Goal: Task Accomplishment & Management: Use online tool/utility

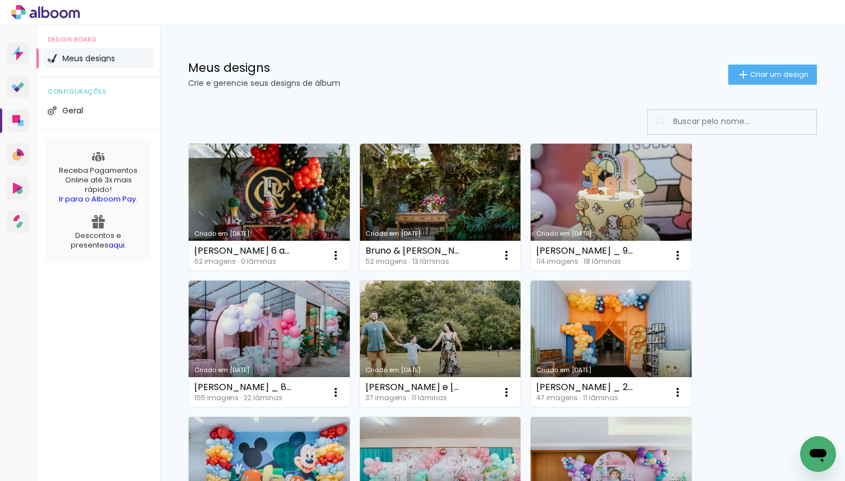
click at [295, 179] on link "Criado em [DATE]" at bounding box center [269, 207] width 161 height 127
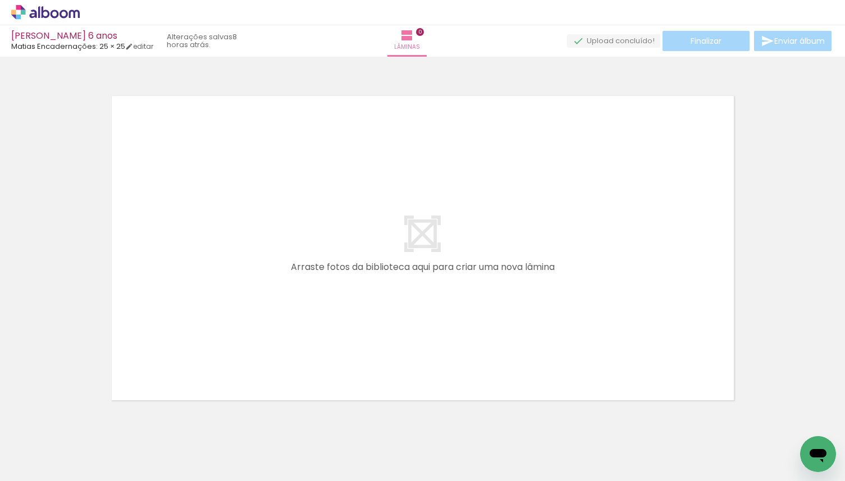
drag, startPoint x: 489, startPoint y: 427, endPoint x: 490, endPoint y: 321, distance: 105.6
click at [490, 321] on quentale-workspace at bounding box center [422, 240] width 845 height 481
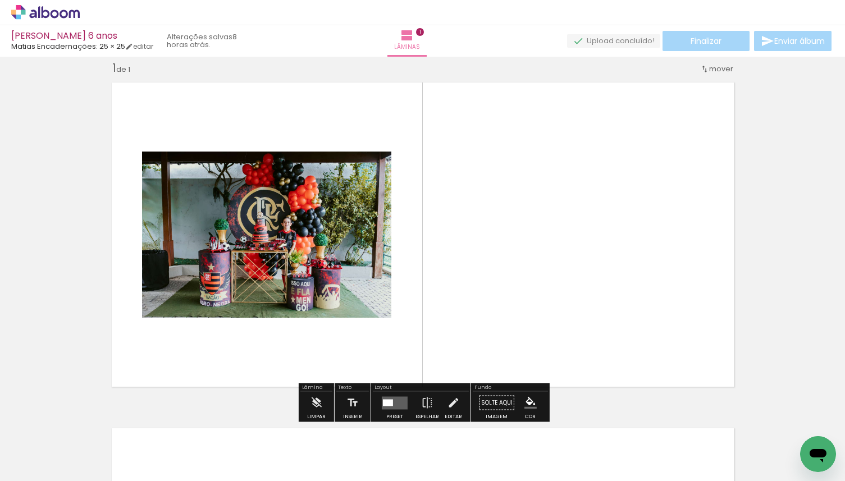
scroll to position [14, 0]
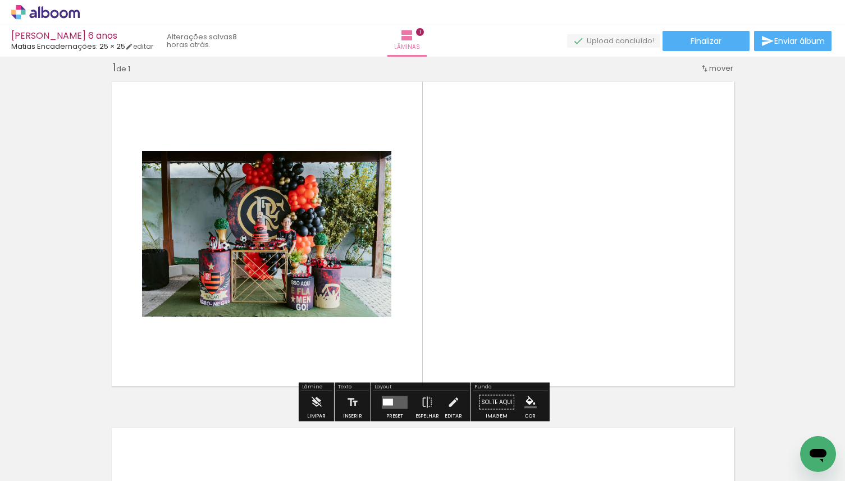
click at [387, 404] on div at bounding box center [388, 402] width 10 height 7
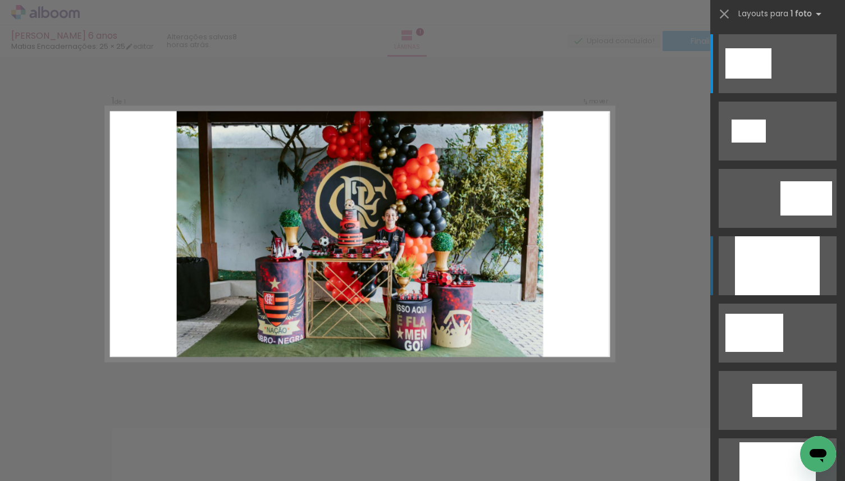
click at [786, 290] on div at bounding box center [777, 265] width 85 height 59
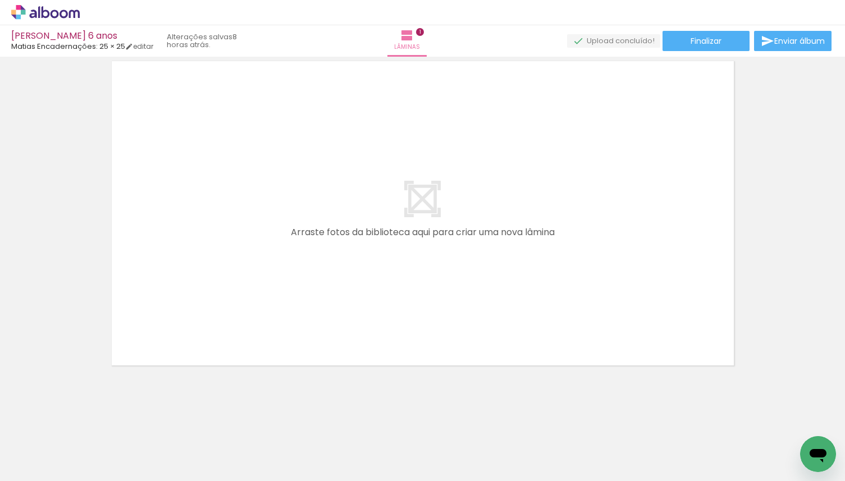
scroll to position [381, 0]
drag, startPoint x: 123, startPoint y: 446, endPoint x: 282, endPoint y: 188, distance: 303.3
click at [281, 188] on quentale-workspace at bounding box center [422, 240] width 845 height 481
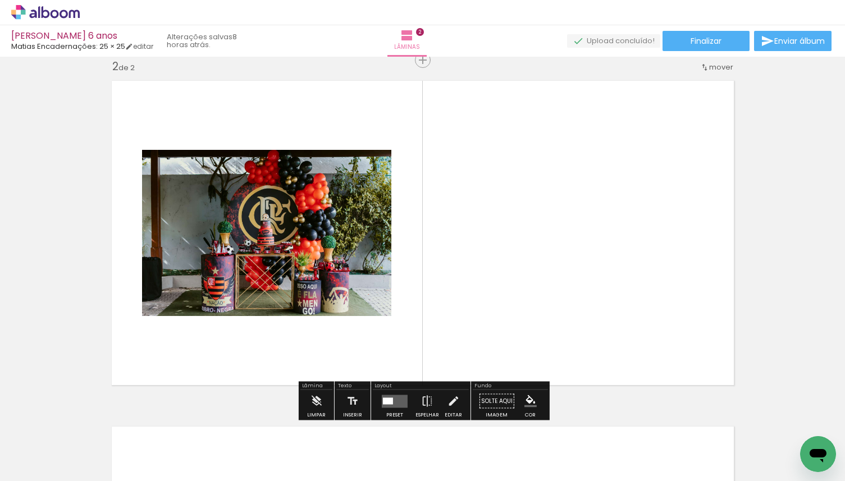
scroll to position [360, 0]
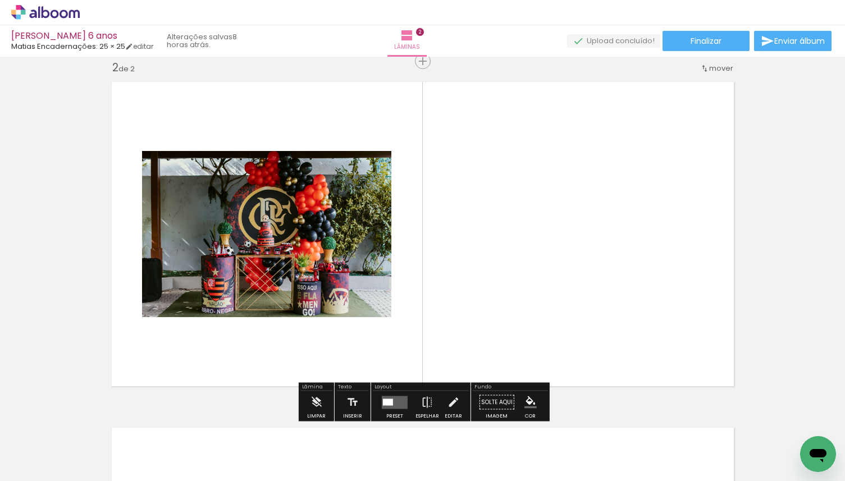
click at [40, 452] on div at bounding box center [36, 452] width 52 height 1
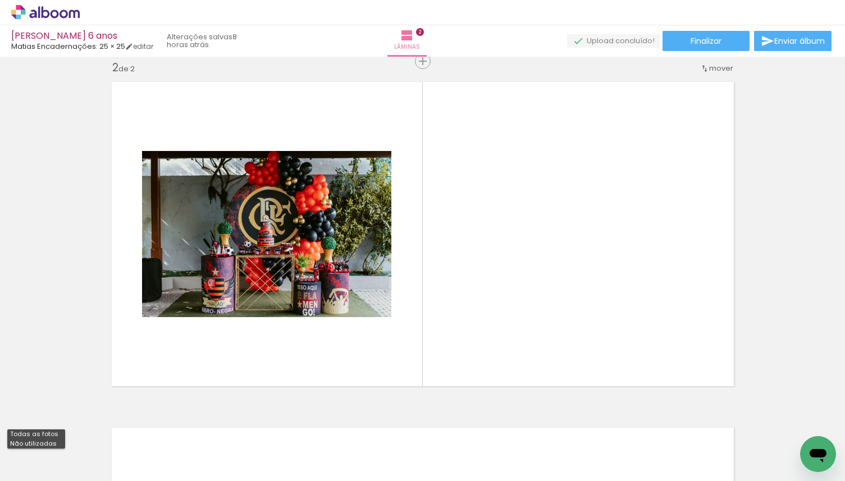
click at [0, 0] on slot "Não utilizadas" at bounding box center [0, 0] width 0 height 0
type input "Não utilizadas"
drag, startPoint x: 116, startPoint y: 447, endPoint x: 229, endPoint y: 297, distance: 188.0
click at [229, 297] on quentale-workspace at bounding box center [422, 240] width 845 height 481
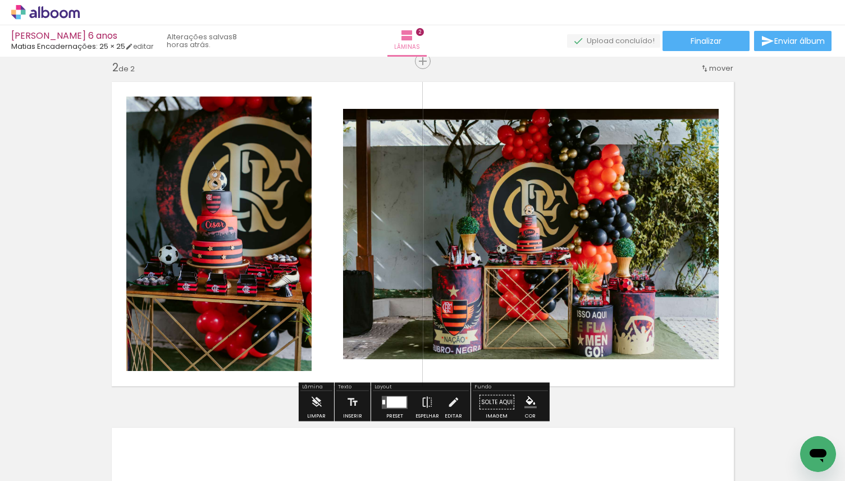
drag, startPoint x: 179, startPoint y: 350, endPoint x: 222, endPoint y: 294, distance: 70.9
click at [222, 294] on quentale-workspace at bounding box center [422, 240] width 845 height 481
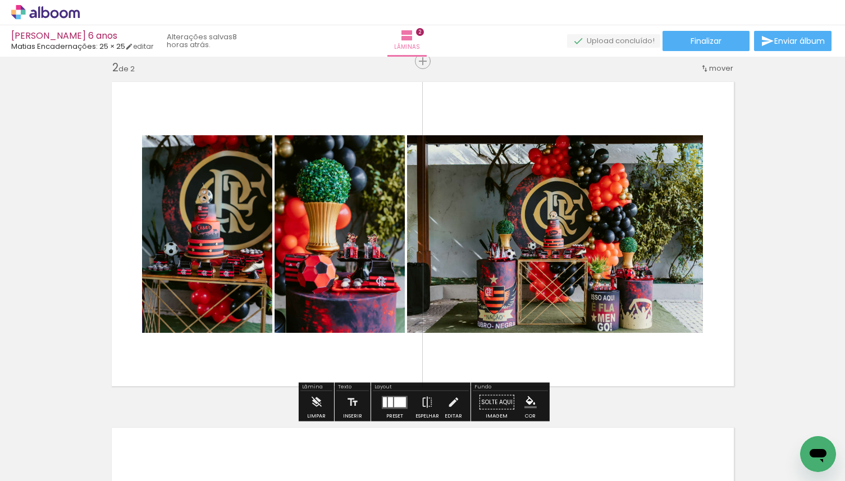
drag, startPoint x: 127, startPoint y: 449, endPoint x: 185, endPoint y: 331, distance: 131.3
click at [185, 331] on quentale-workspace at bounding box center [422, 240] width 845 height 481
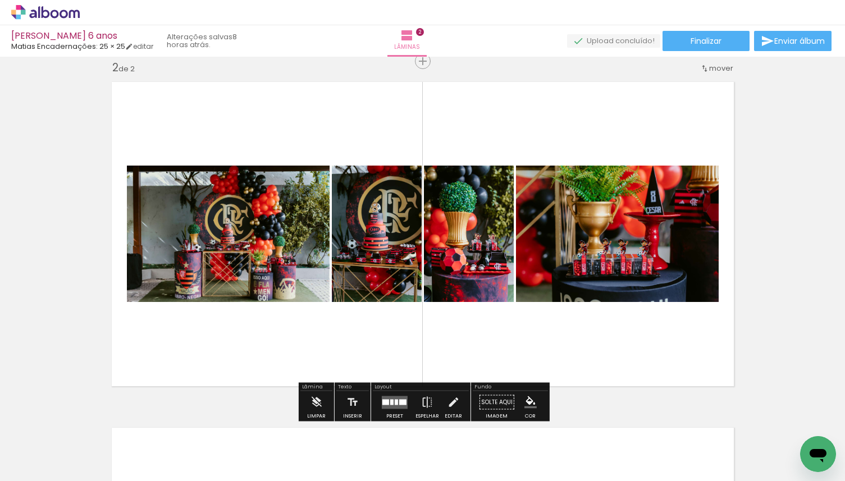
drag, startPoint x: 115, startPoint y: 440, endPoint x: 182, endPoint y: 310, distance: 146.9
click at [182, 310] on quentale-workspace at bounding box center [422, 240] width 845 height 481
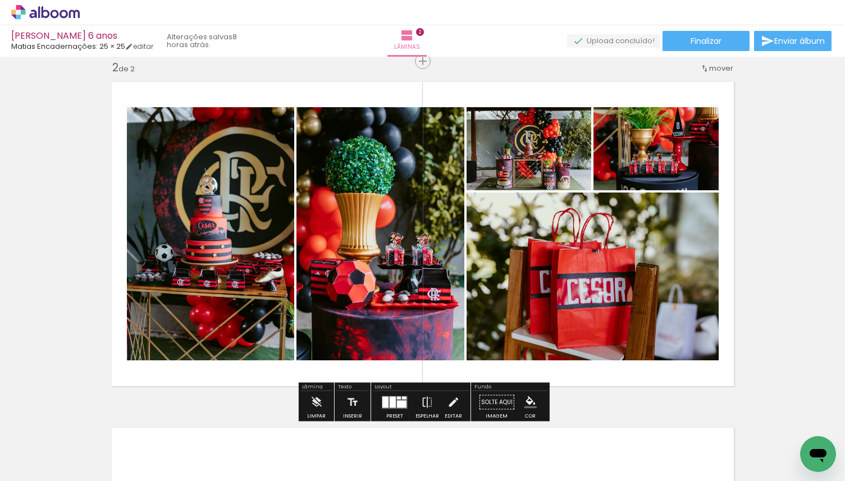
drag, startPoint x: 115, startPoint y: 433, endPoint x: 189, endPoint y: 282, distance: 168.8
click at [189, 283] on quentale-workspace at bounding box center [422, 240] width 845 height 481
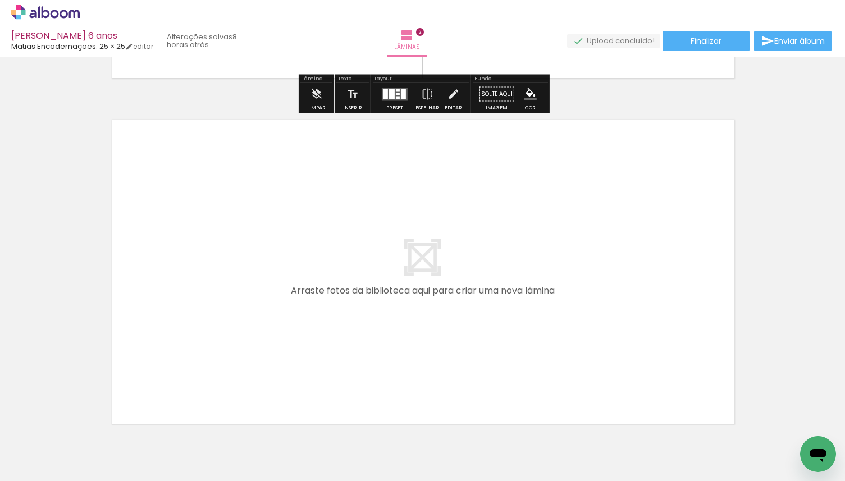
scroll to position [692, 0]
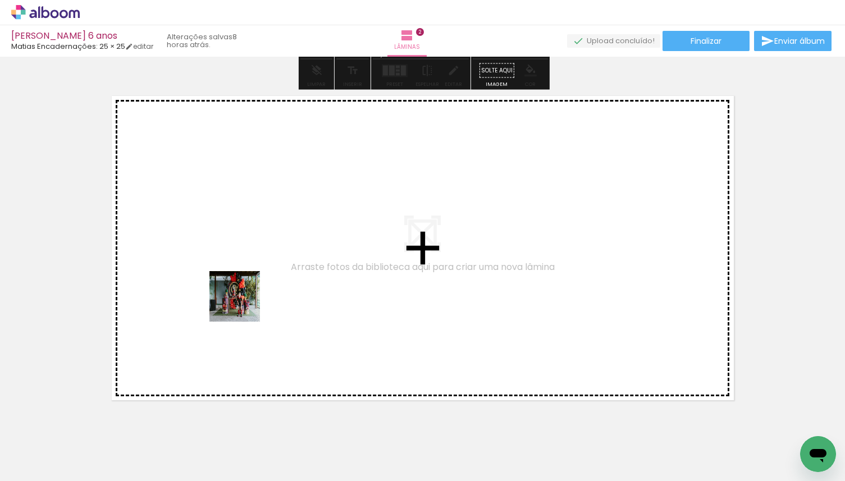
drag, startPoint x: 126, startPoint y: 451, endPoint x: 249, endPoint y: 300, distance: 194.4
click at [249, 300] on quentale-workspace at bounding box center [422, 240] width 845 height 481
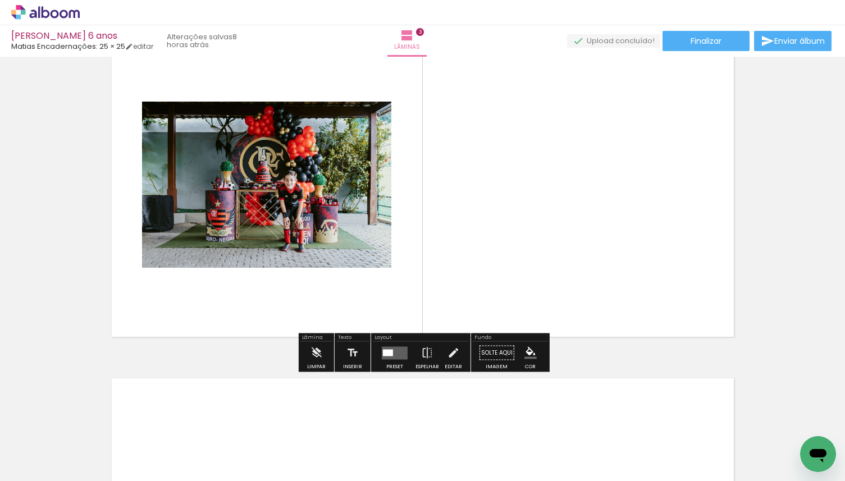
scroll to position [774, 0]
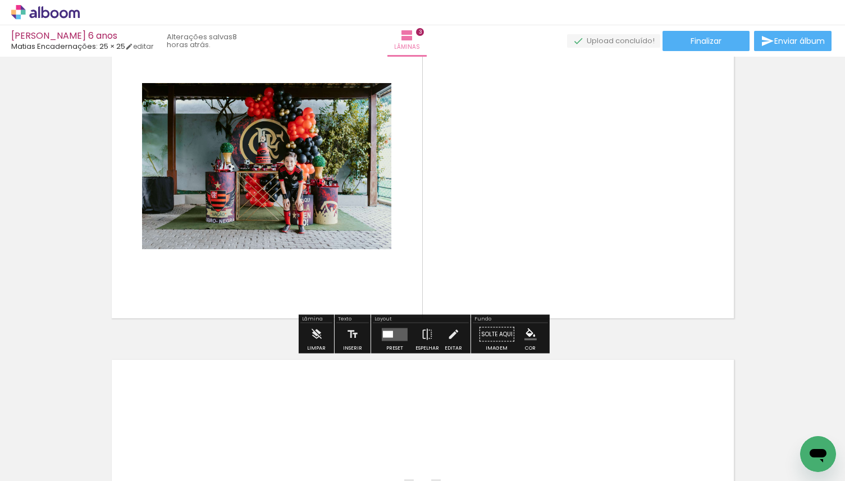
drag, startPoint x: 291, startPoint y: 450, endPoint x: 373, endPoint y: 282, distance: 187.6
click at [373, 282] on quentale-workspace at bounding box center [422, 240] width 845 height 481
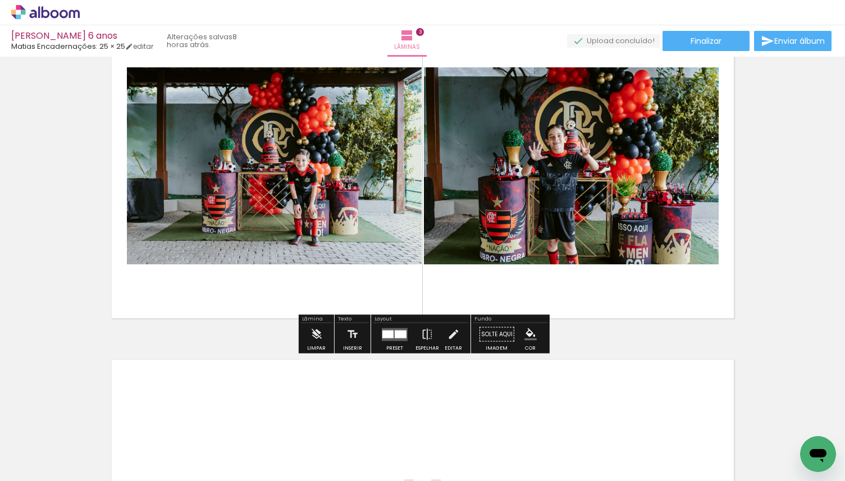
drag, startPoint x: 313, startPoint y: 451, endPoint x: 326, endPoint y: 283, distance: 168.4
click at [325, 286] on quentale-workspace at bounding box center [422, 240] width 845 height 481
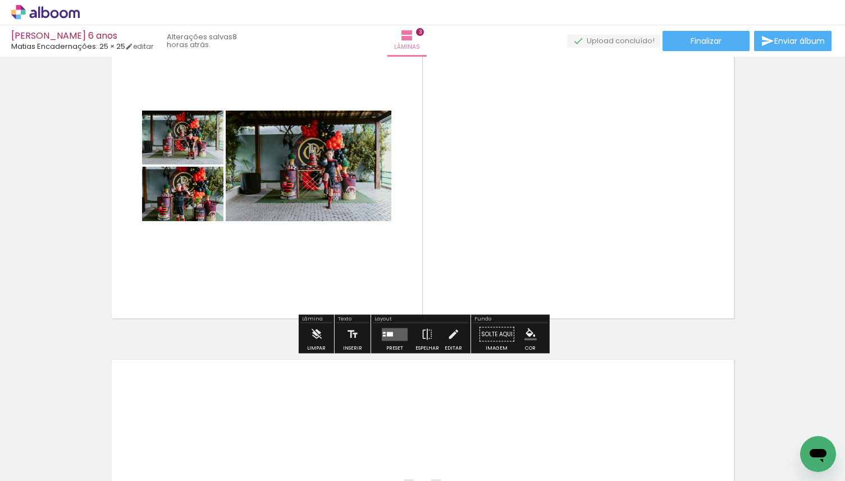
drag, startPoint x: 303, startPoint y: 447, endPoint x: 339, endPoint y: 281, distance: 170.1
click at [339, 282] on quentale-workspace at bounding box center [422, 240] width 845 height 481
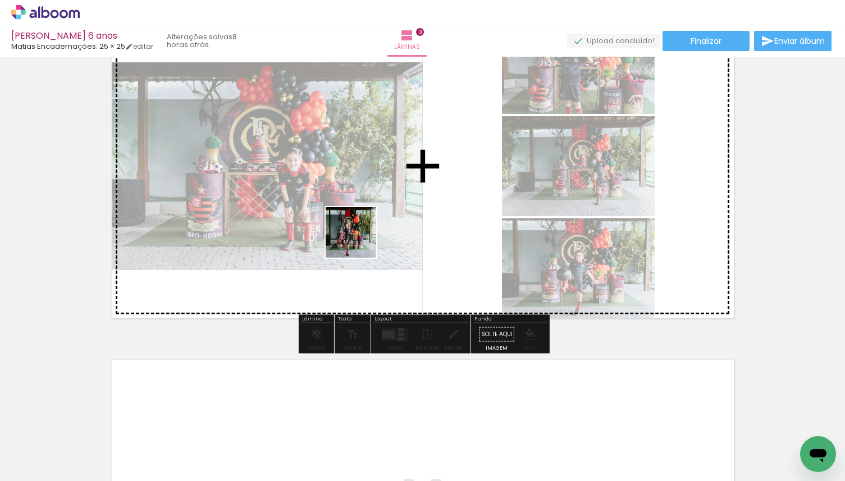
drag, startPoint x: 316, startPoint y: 446, endPoint x: 363, endPoint y: 222, distance: 229.5
click at [363, 222] on quentale-workspace at bounding box center [422, 240] width 845 height 481
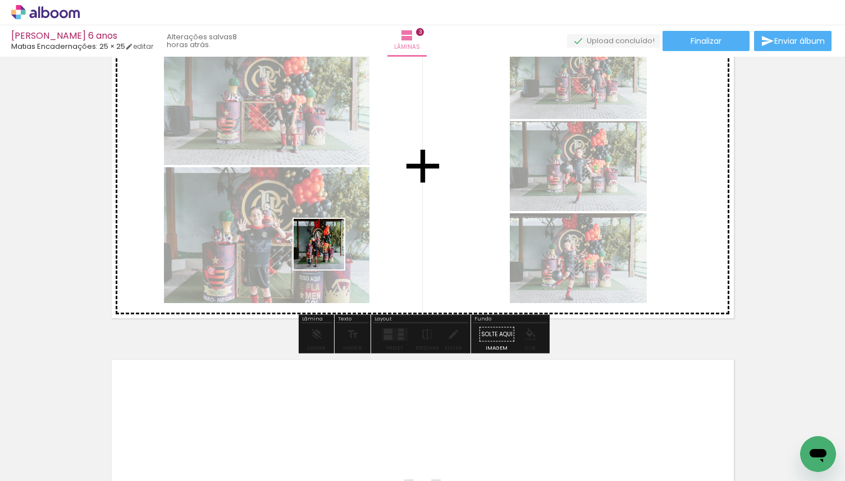
drag, startPoint x: 302, startPoint y: 445, endPoint x: 327, endPoint y: 250, distance: 196.0
click at [327, 250] on quentale-workspace at bounding box center [422, 240] width 845 height 481
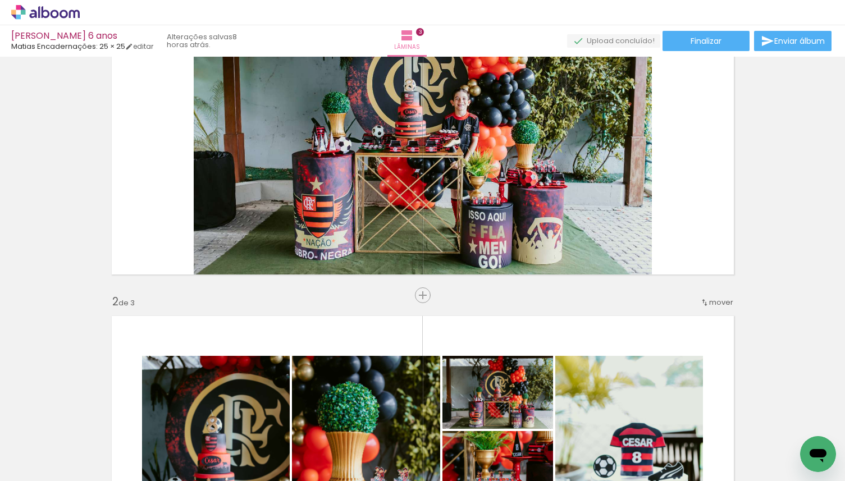
scroll to position [0, 0]
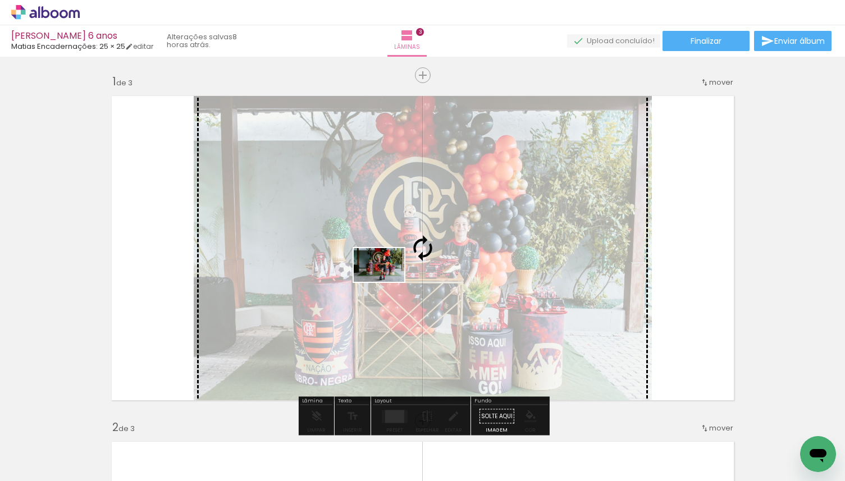
drag, startPoint x: 369, startPoint y: 450, endPoint x: 387, endPoint y: 282, distance: 168.9
click at [387, 282] on quentale-workspace at bounding box center [422, 240] width 845 height 481
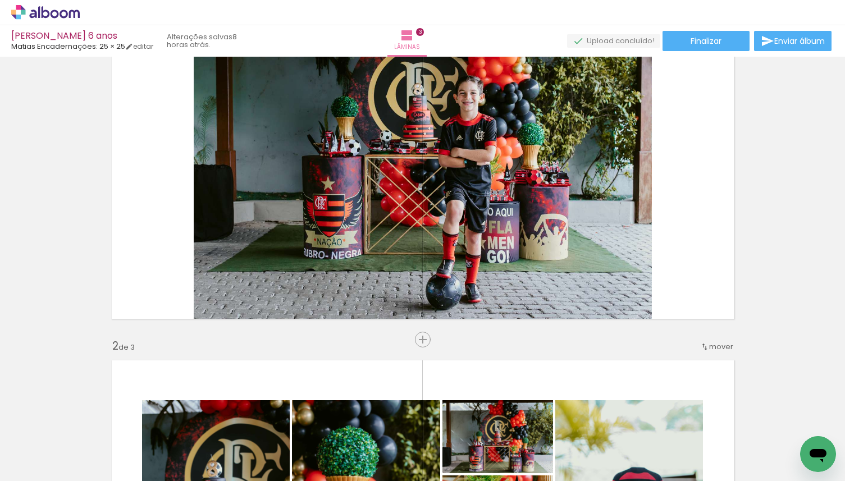
scroll to position [86, 0]
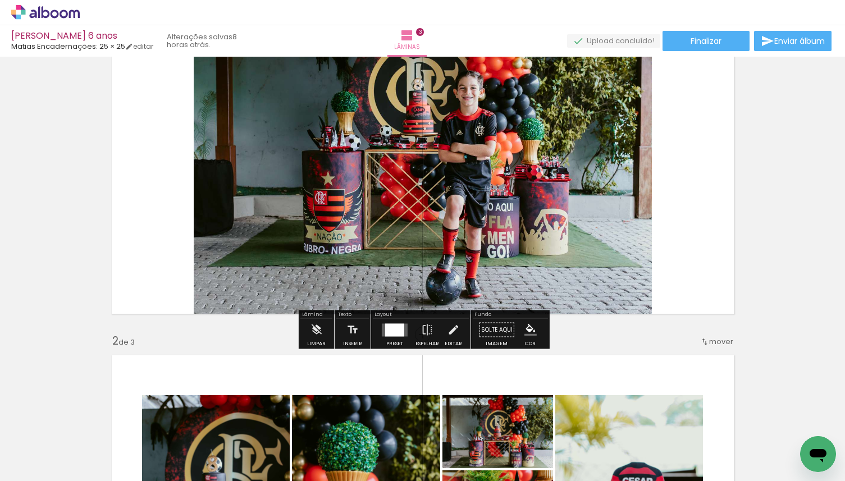
click at [390, 330] on div at bounding box center [394, 329] width 19 height 13
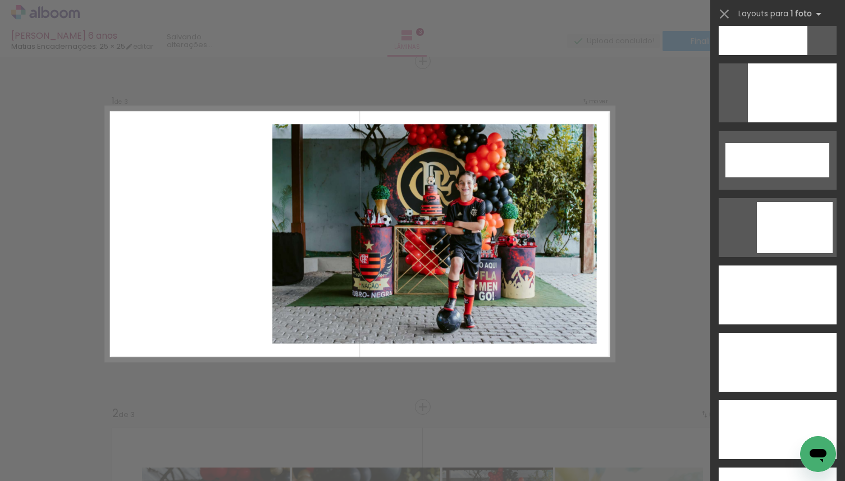
scroll to position [3014, 0]
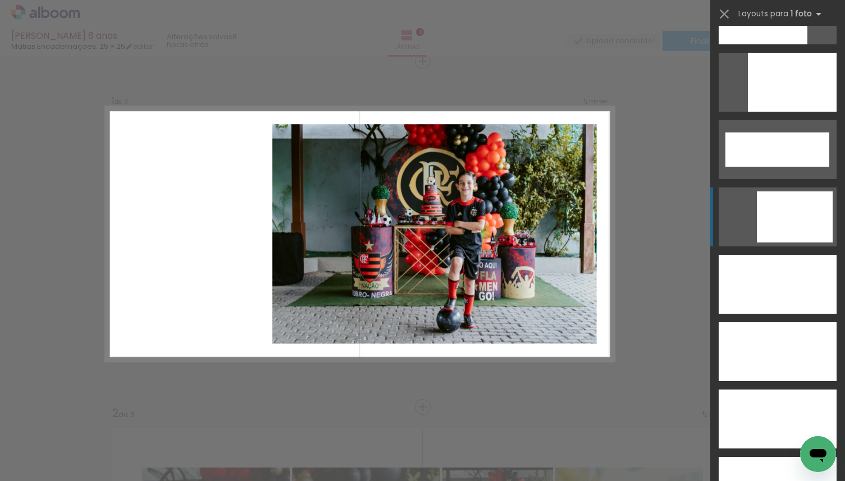
click at [794, 195] on div at bounding box center [795, 216] width 76 height 51
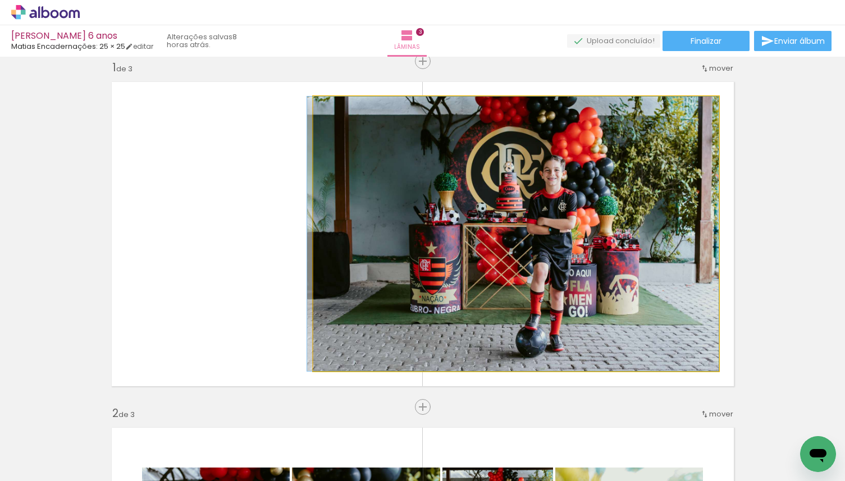
drag, startPoint x: 585, startPoint y: 243, endPoint x: 571, endPoint y: 243, distance: 14.6
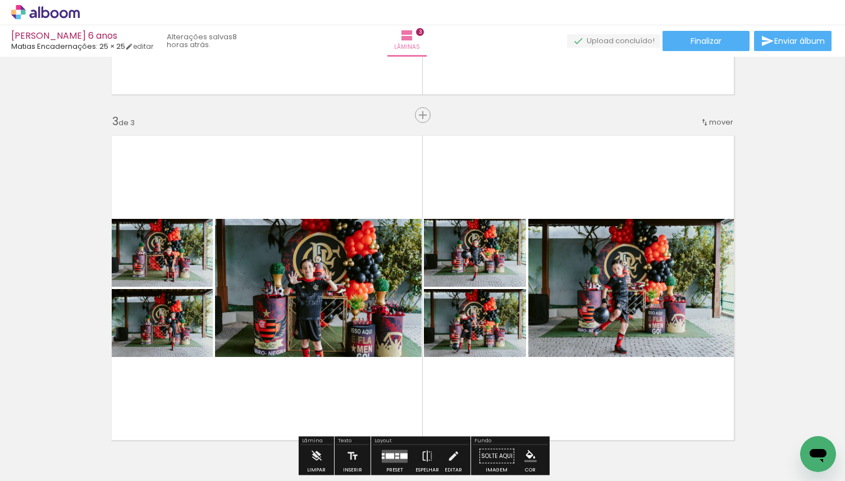
scroll to position [707, 0]
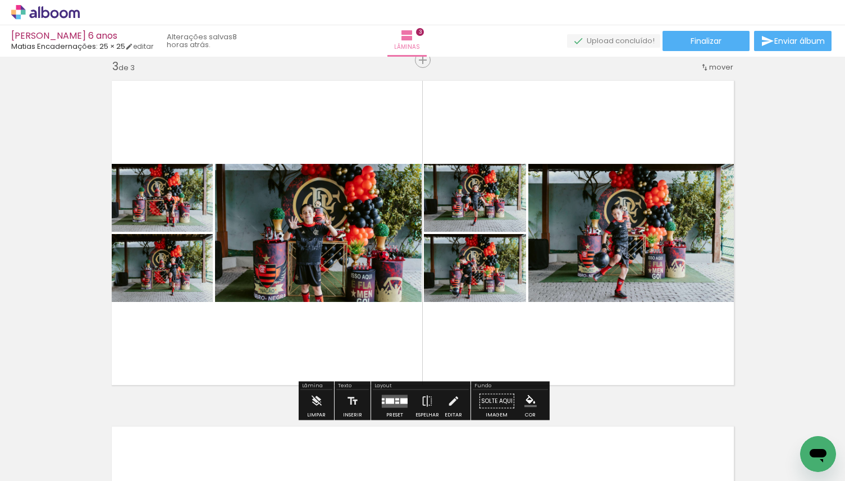
click at [394, 400] on quentale-layouter at bounding box center [395, 401] width 26 height 13
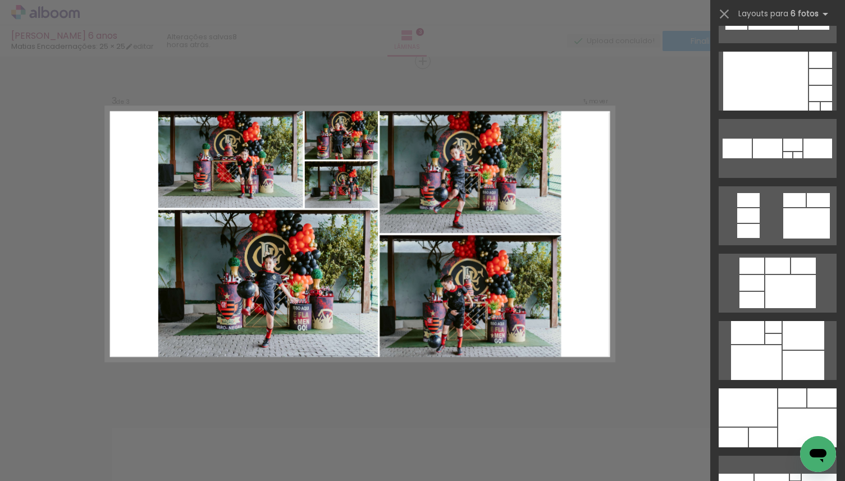
scroll to position [659, 0]
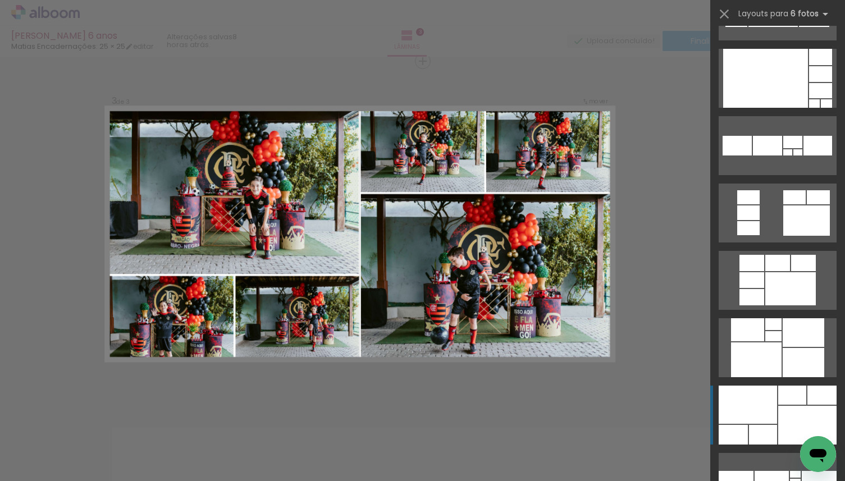
click at [758, 396] on div at bounding box center [748, 405] width 58 height 38
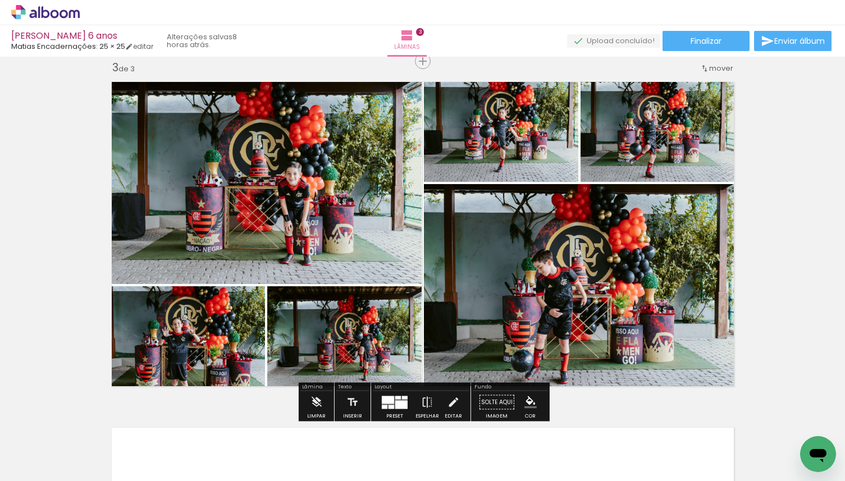
drag, startPoint x: 622, startPoint y: 156, endPoint x: 566, endPoint y: 285, distance: 140.8
click at [0, 0] on slot at bounding box center [0, 0] width 0 height 0
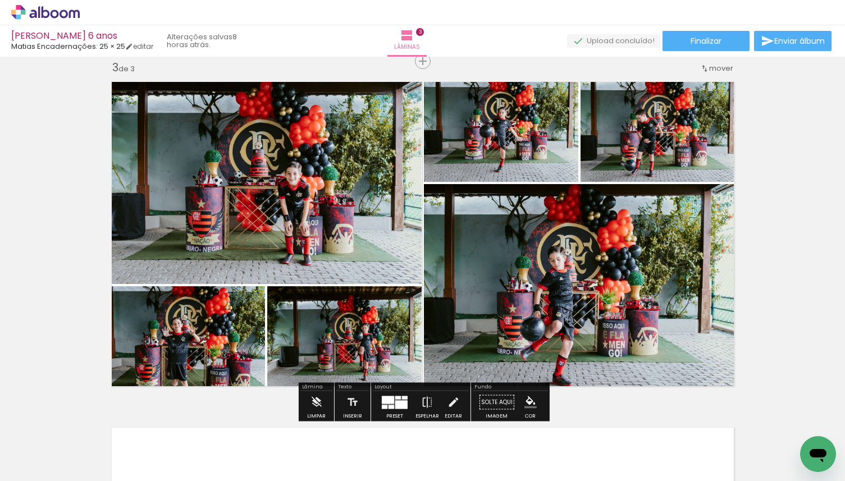
drag, startPoint x: 377, startPoint y: 340, endPoint x: 489, endPoint y: 313, distance: 115.4
click at [0, 0] on slot at bounding box center [0, 0] width 0 height 0
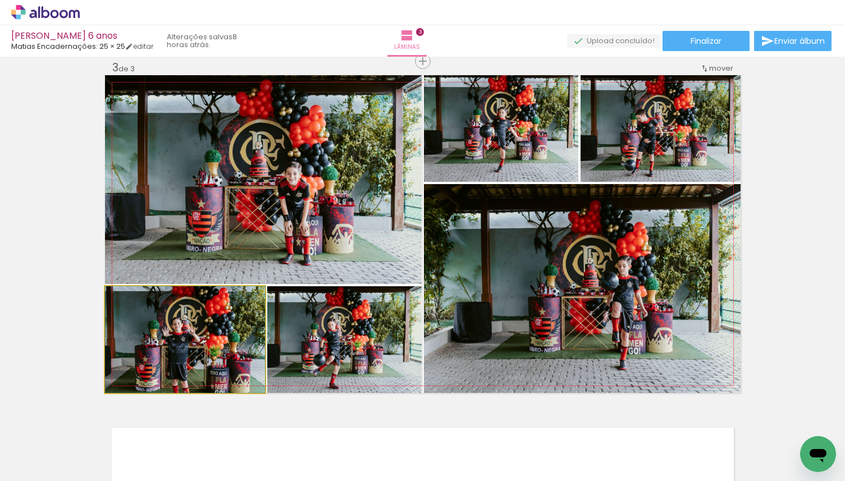
drag, startPoint x: 206, startPoint y: 357, endPoint x: 295, endPoint y: 180, distance: 198.1
click at [0, 0] on slot at bounding box center [0, 0] width 0 height 0
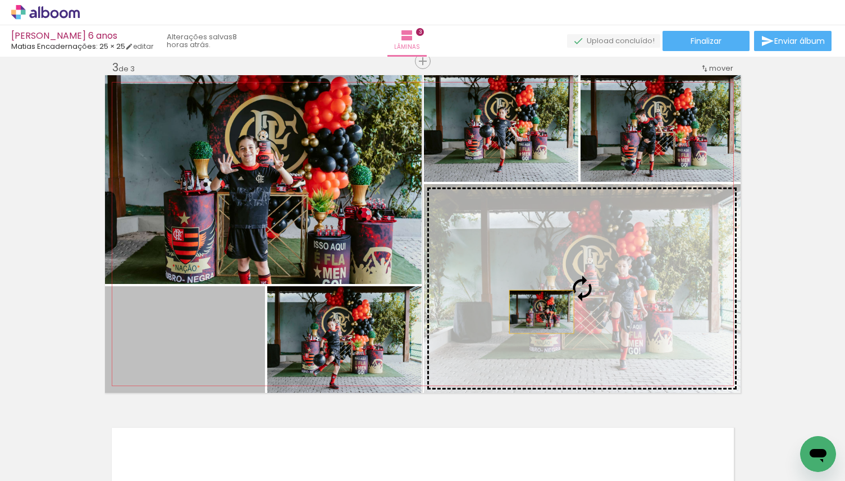
drag, startPoint x: 204, startPoint y: 354, endPoint x: 639, endPoint y: 310, distance: 436.9
click at [0, 0] on slot at bounding box center [0, 0] width 0 height 0
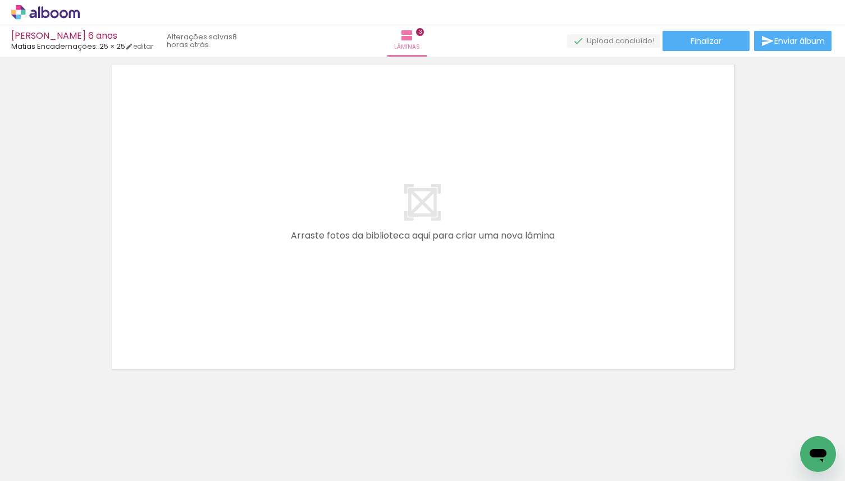
scroll to position [1073, 0]
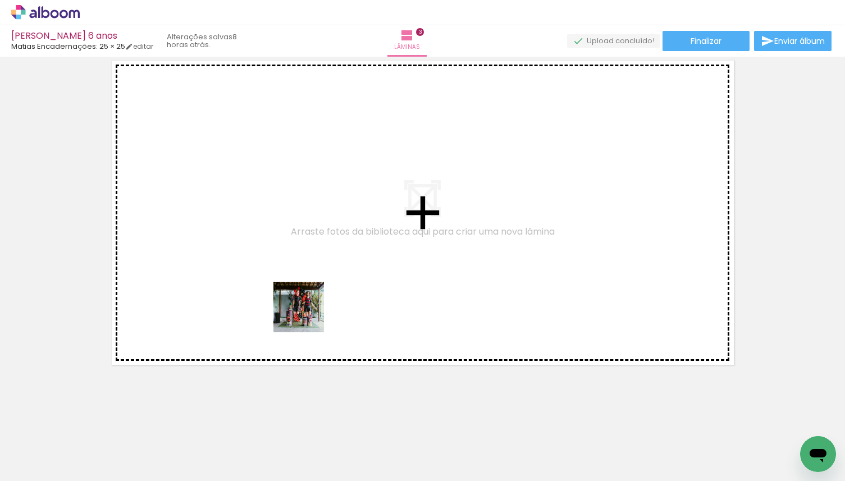
drag, startPoint x: 307, startPoint y: 446, endPoint x: 307, endPoint y: 304, distance: 141.5
click at [307, 305] on quentale-workspace at bounding box center [422, 240] width 845 height 481
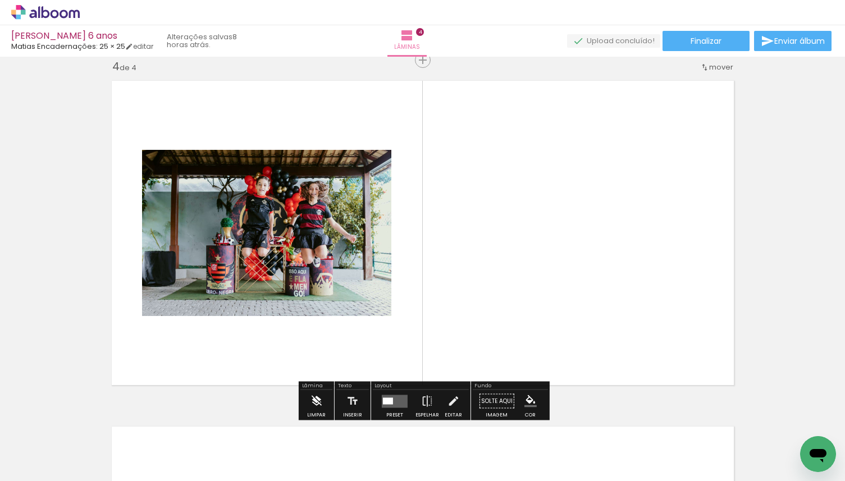
scroll to position [1052, 0]
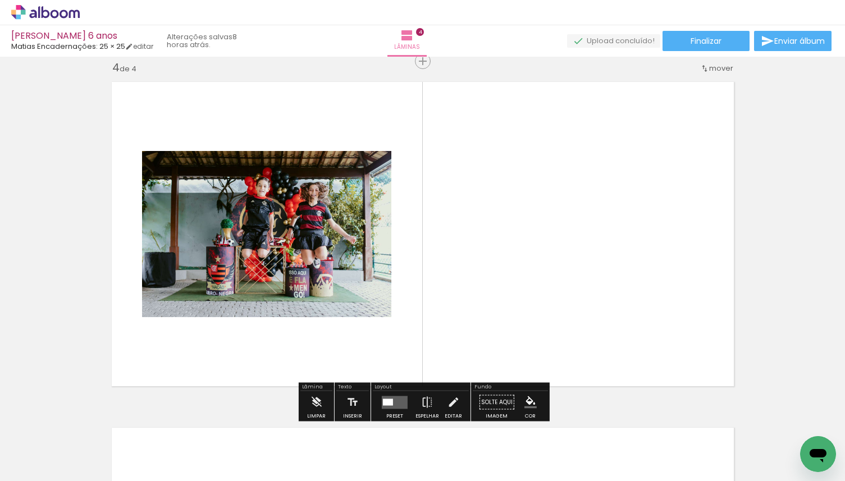
drag, startPoint x: 247, startPoint y: 446, endPoint x: 255, endPoint y: 319, distance: 127.1
click at [255, 319] on quentale-workspace at bounding box center [422, 240] width 845 height 481
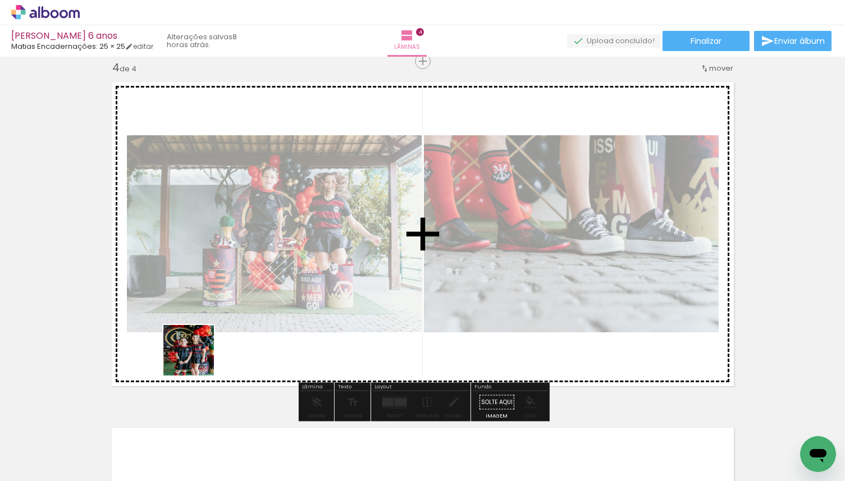
drag, startPoint x: 168, startPoint y: 452, endPoint x: 230, endPoint y: 282, distance: 180.5
click at [230, 282] on quentale-workspace at bounding box center [422, 240] width 845 height 481
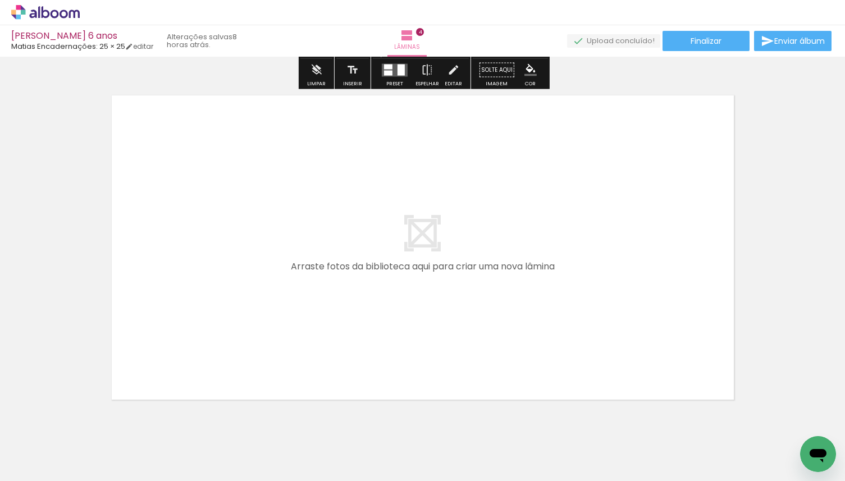
scroll to position [1401, 0]
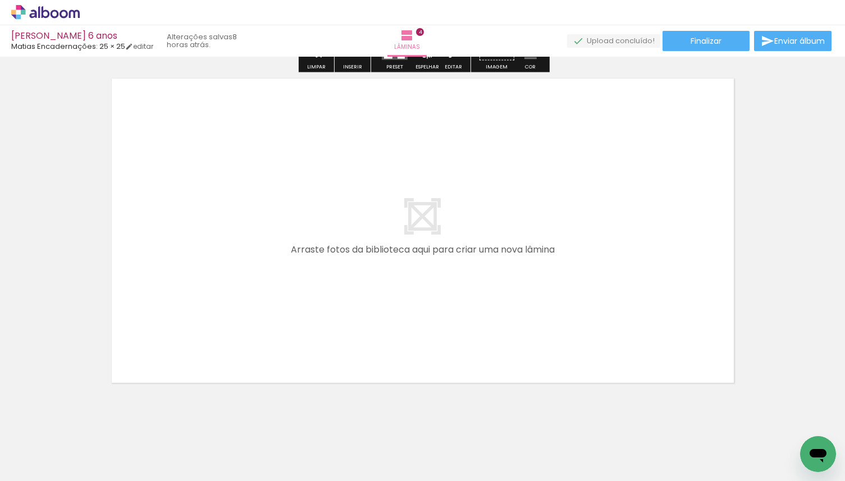
drag, startPoint x: 129, startPoint y: 447, endPoint x: 181, endPoint y: 319, distance: 138.3
click at [181, 319] on quentale-workspace at bounding box center [422, 240] width 845 height 481
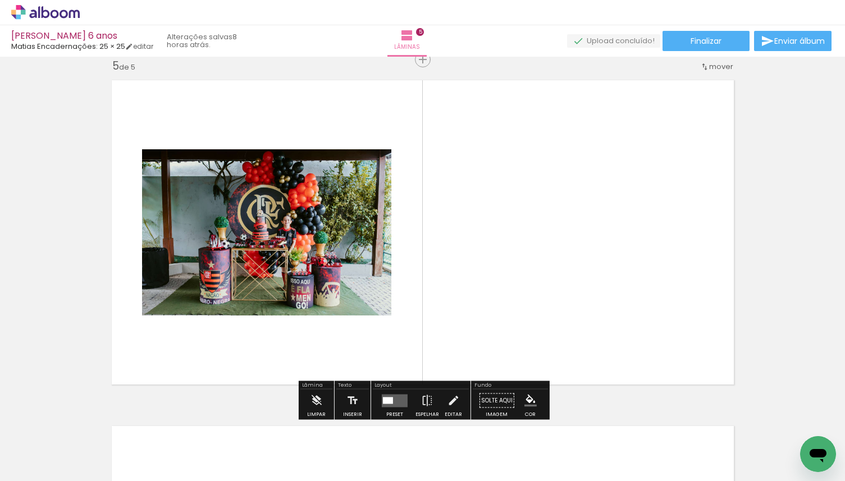
scroll to position [1398, 0]
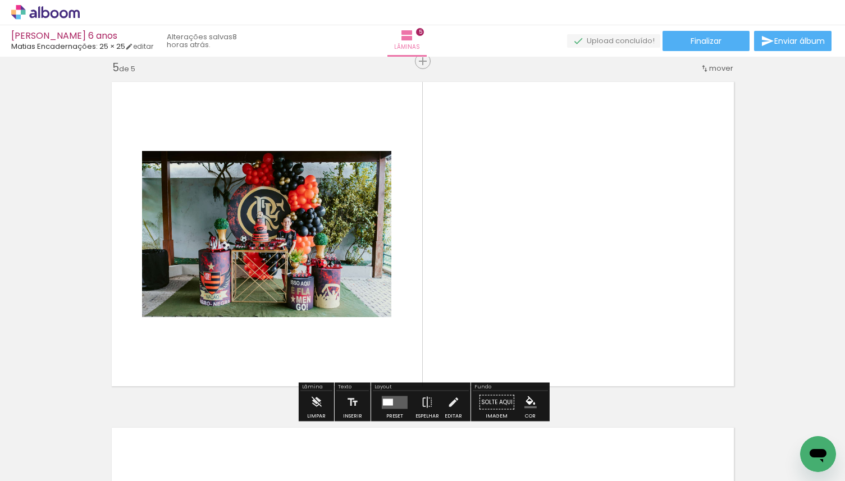
drag, startPoint x: 123, startPoint y: 442, endPoint x: 168, endPoint y: 330, distance: 121.7
click at [167, 333] on quentale-workspace at bounding box center [422, 240] width 845 height 481
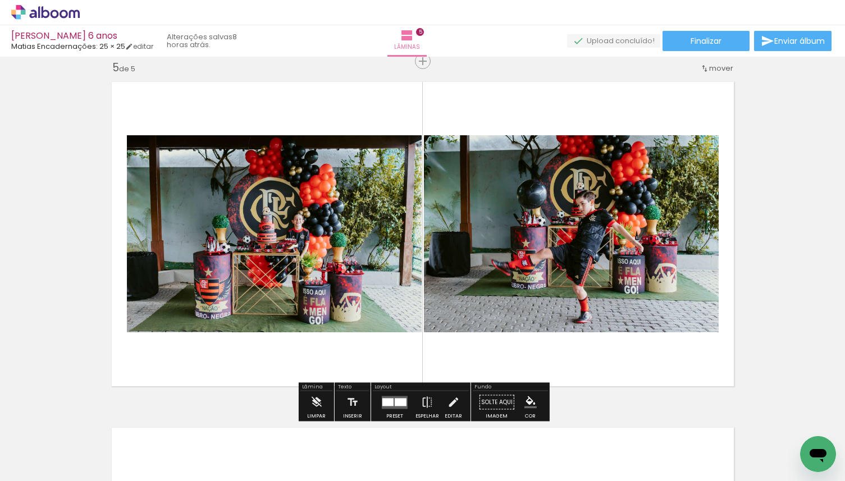
drag, startPoint x: 115, startPoint y: 449, endPoint x: 194, endPoint y: 280, distance: 186.4
click at [193, 282] on quentale-workspace at bounding box center [422, 240] width 845 height 481
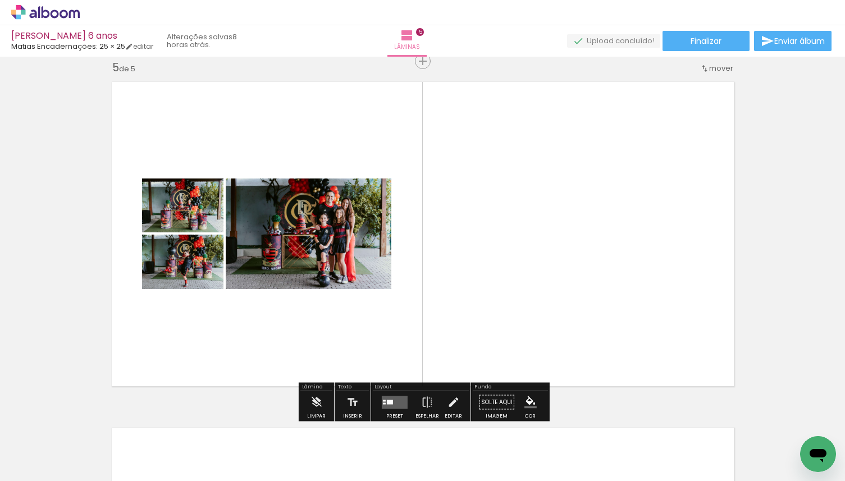
drag, startPoint x: 130, startPoint y: 437, endPoint x: 163, endPoint y: 327, distance: 114.4
click at [163, 328] on quentale-workspace at bounding box center [422, 240] width 845 height 481
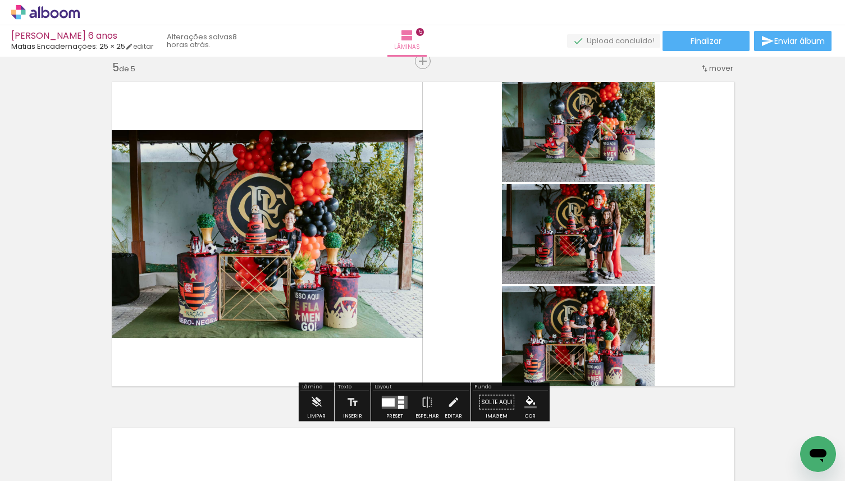
drag, startPoint x: 117, startPoint y: 448, endPoint x: 177, endPoint y: 334, distance: 128.6
click at [176, 335] on quentale-workspace at bounding box center [422, 240] width 845 height 481
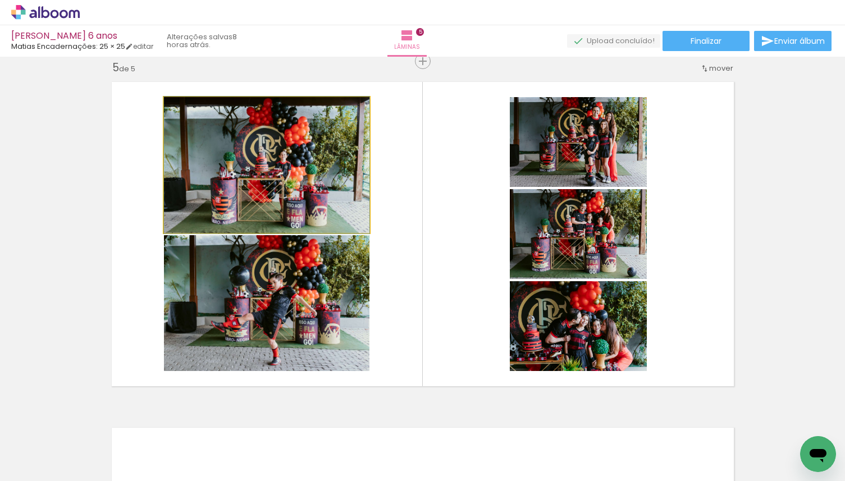
drag, startPoint x: 248, startPoint y: 193, endPoint x: 84, endPoint y: 193, distance: 164.0
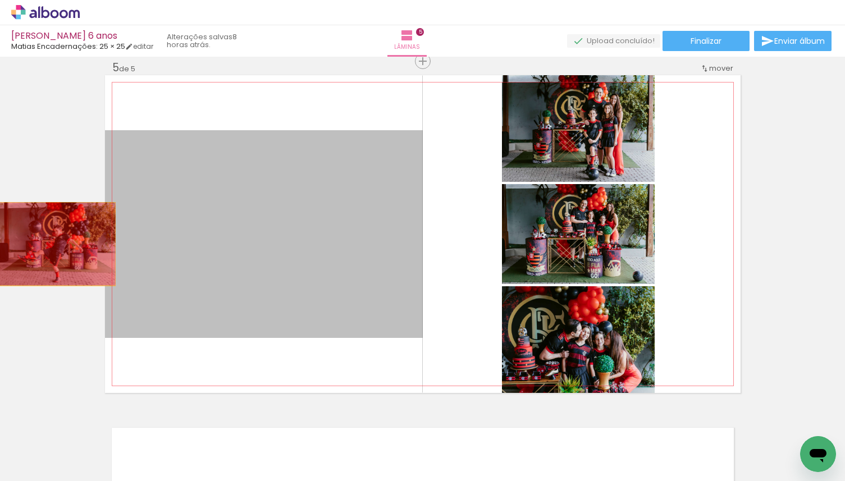
drag, startPoint x: 171, startPoint y: 244, endPoint x: 52, endPoint y: 244, distance: 119.0
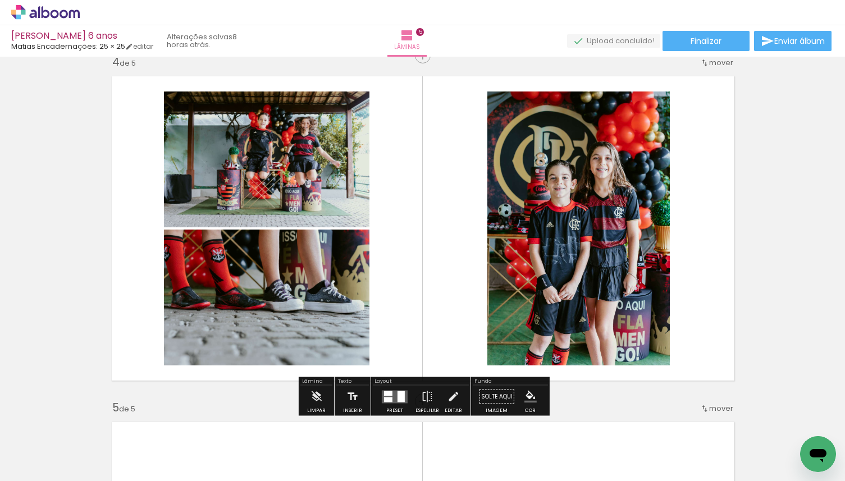
scroll to position [1043, 0]
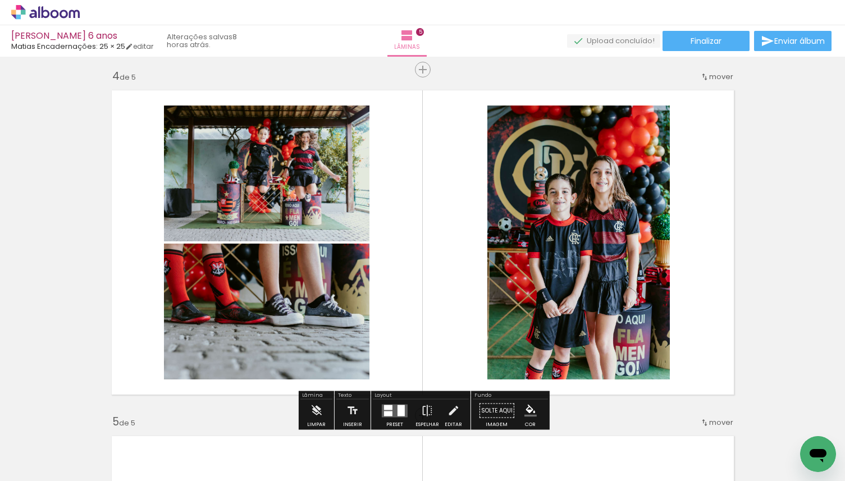
drag, startPoint x: 124, startPoint y: 452, endPoint x: 171, endPoint y: 303, distance: 156.8
click at [171, 303] on quentale-workspace at bounding box center [422, 240] width 845 height 481
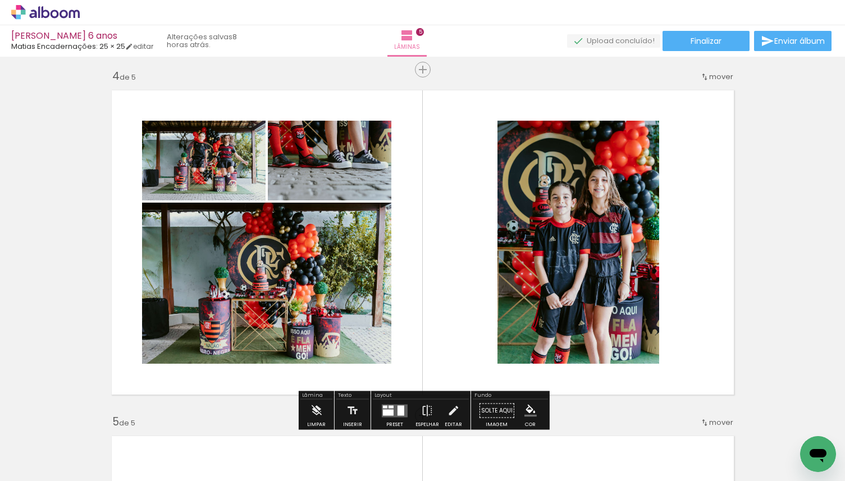
drag, startPoint x: 107, startPoint y: 450, endPoint x: 165, endPoint y: 328, distance: 134.6
click at [165, 328] on quentale-workspace at bounding box center [422, 240] width 845 height 481
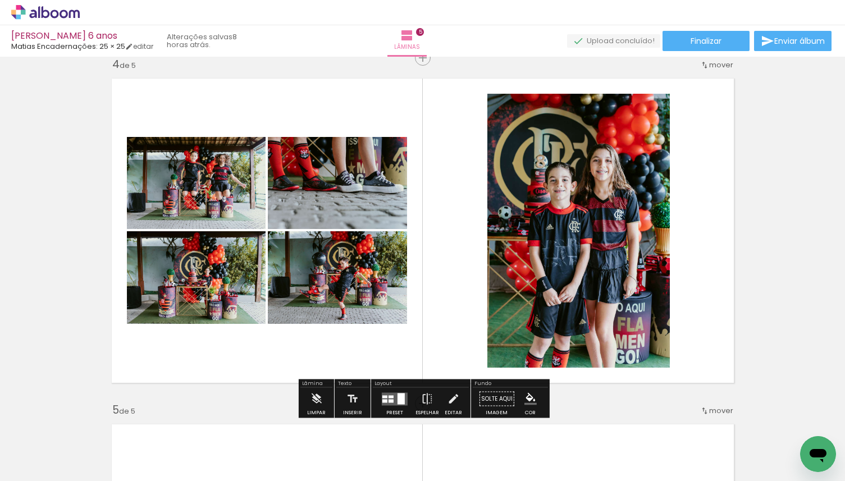
scroll to position [1062, 0]
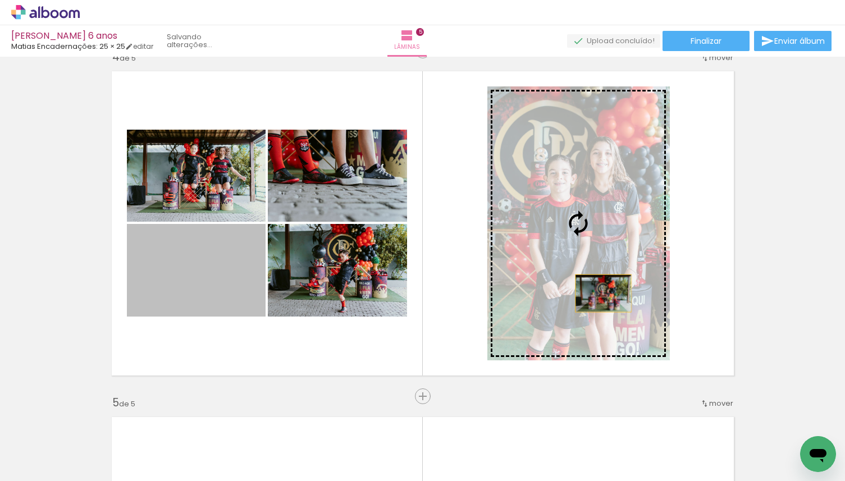
drag, startPoint x: 232, startPoint y: 294, endPoint x: 597, endPoint y: 291, distance: 365.6
click at [0, 0] on slot at bounding box center [0, 0] width 0 height 0
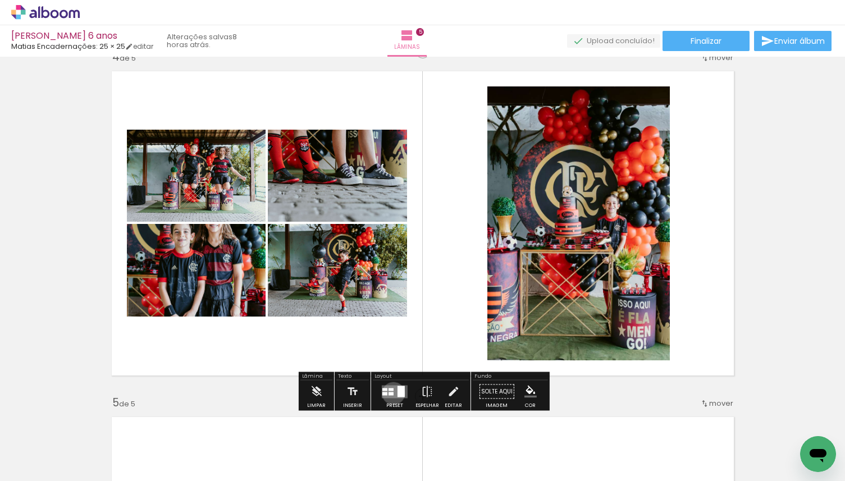
click at [391, 393] on quentale-layouter at bounding box center [395, 391] width 26 height 13
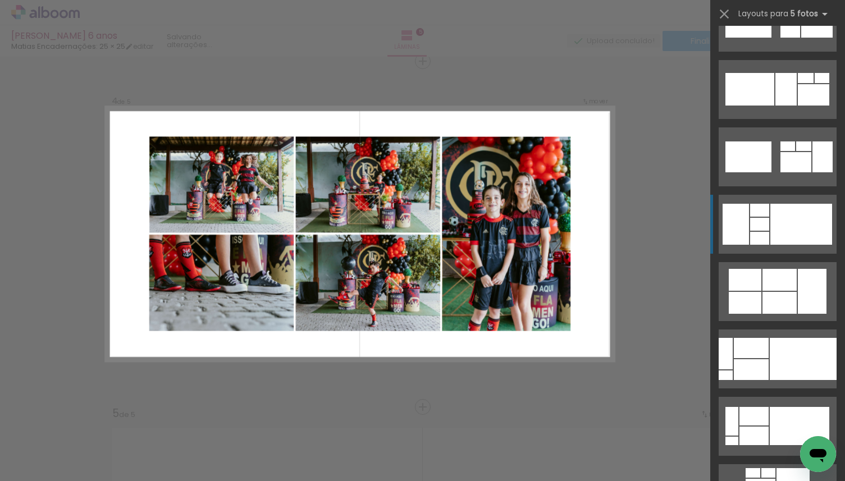
scroll to position [4881, 0]
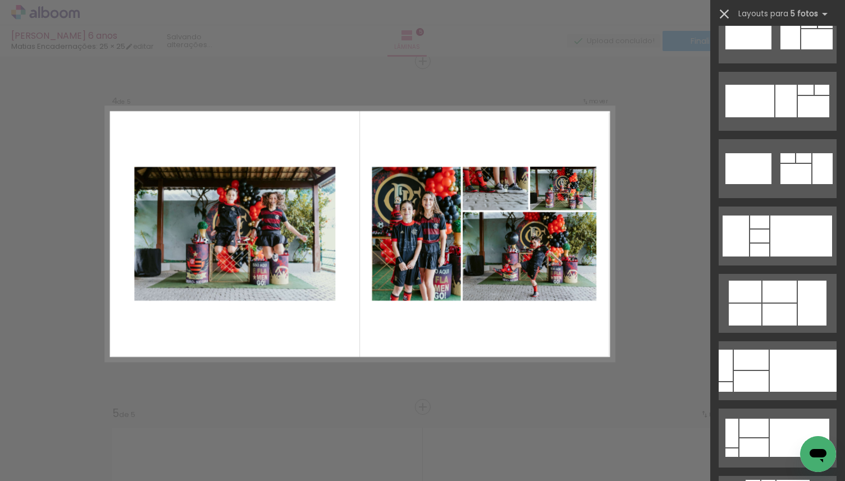
click at [728, 13] on iron-icon at bounding box center [725, 14] width 16 height 16
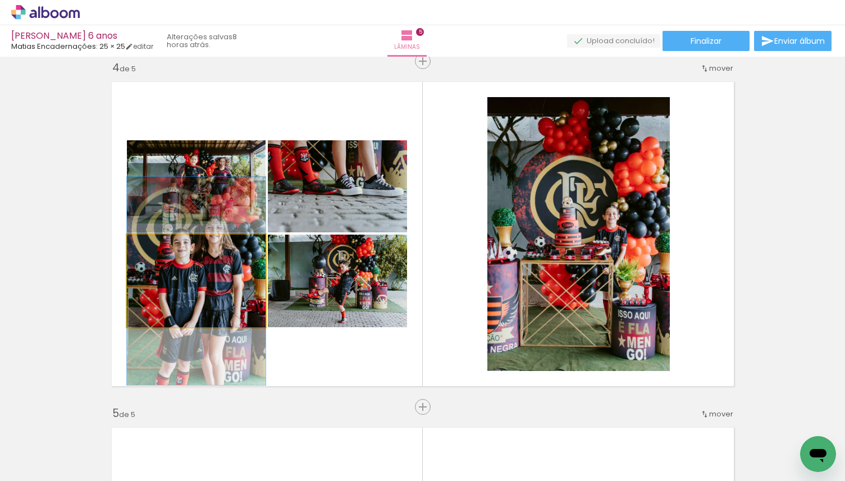
click at [203, 300] on quentale-photo at bounding box center [196, 281] width 139 height 93
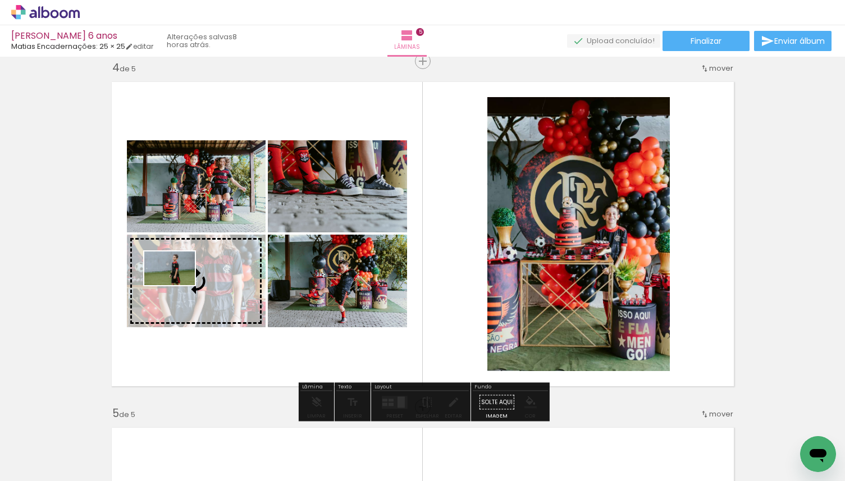
drag, startPoint x: 174, startPoint y: 457, endPoint x: 178, endPoint y: 285, distance: 171.9
click at [178, 285] on quentale-workspace at bounding box center [422, 240] width 845 height 481
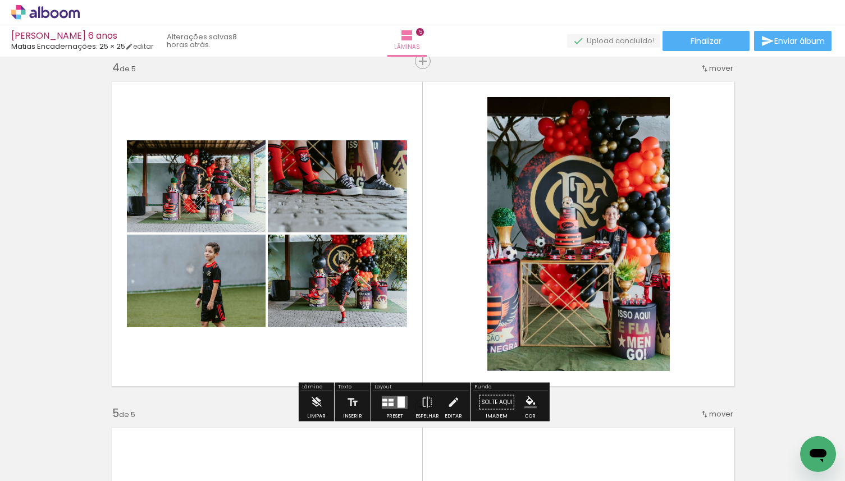
click at [390, 403] on div at bounding box center [391, 404] width 5 height 3
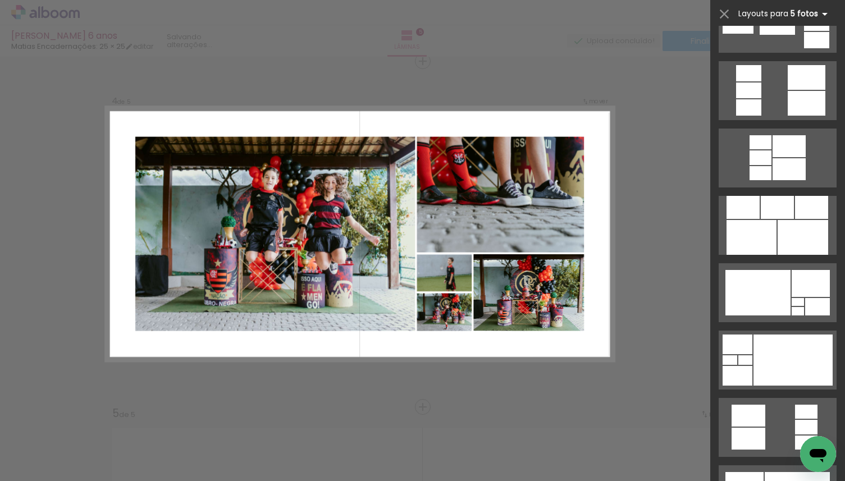
scroll to position [5560, 0]
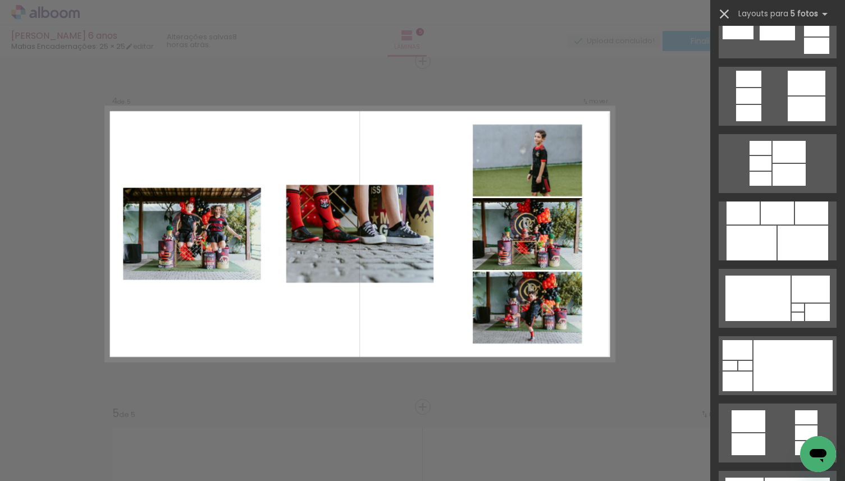
click at [725, 18] on iron-icon at bounding box center [725, 14] width 16 height 16
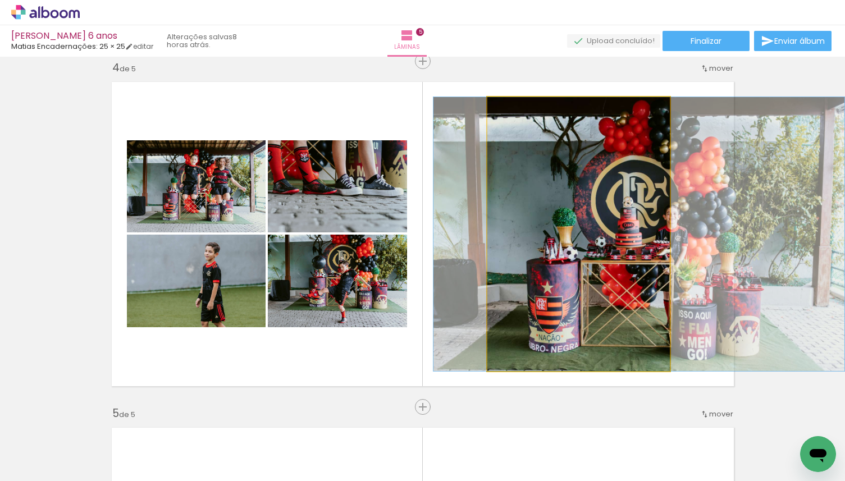
drag, startPoint x: 540, startPoint y: 279, endPoint x: 600, endPoint y: 266, distance: 60.8
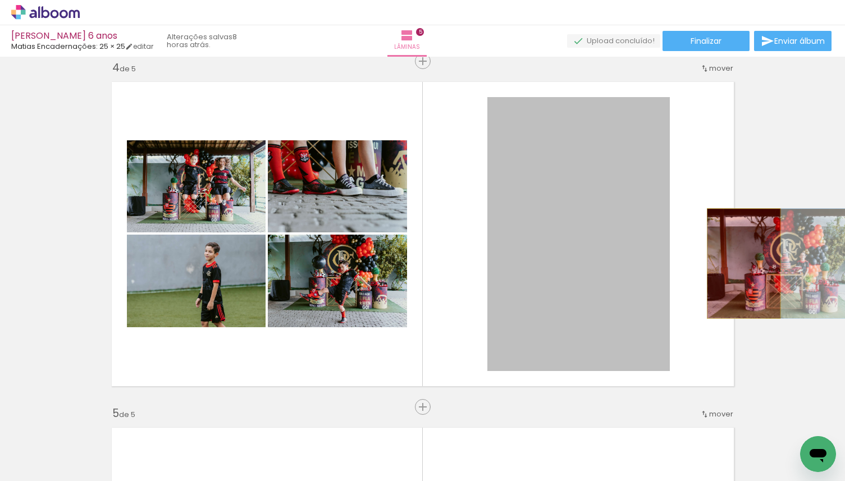
drag, startPoint x: 533, startPoint y: 284, endPoint x: 766, endPoint y: 261, distance: 233.7
click at [766, 261] on div "Inserir lâmina 1 de 5 Inserir lâmina 2 de 5 Inserir lâmina 3 de 5 Inserir lâmin…" at bounding box center [422, 47] width 845 height 2076
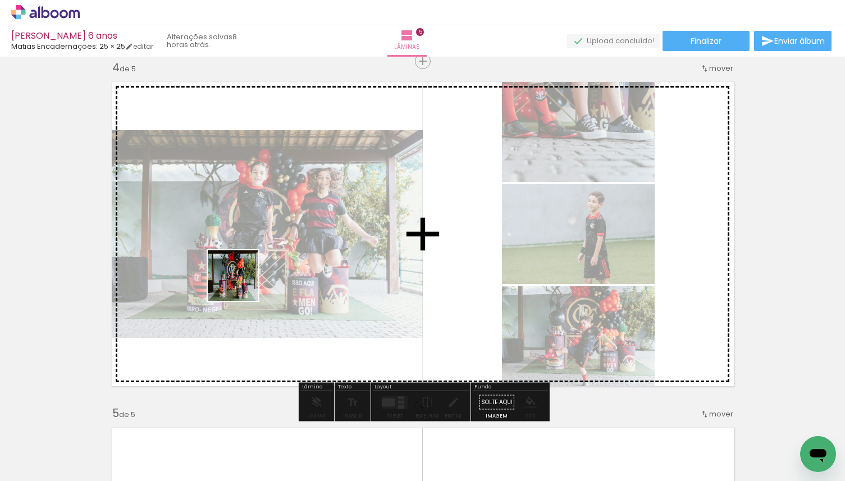
drag, startPoint x: 130, startPoint y: 447, endPoint x: 242, endPoint y: 284, distance: 198.3
click at [242, 284] on quentale-workspace at bounding box center [422, 240] width 845 height 481
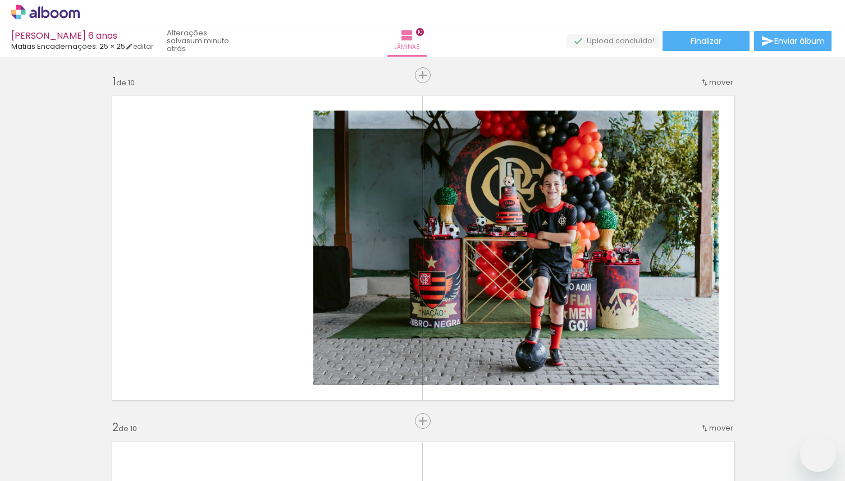
click at [0, 0] on slot at bounding box center [0, 0] width 0 height 0
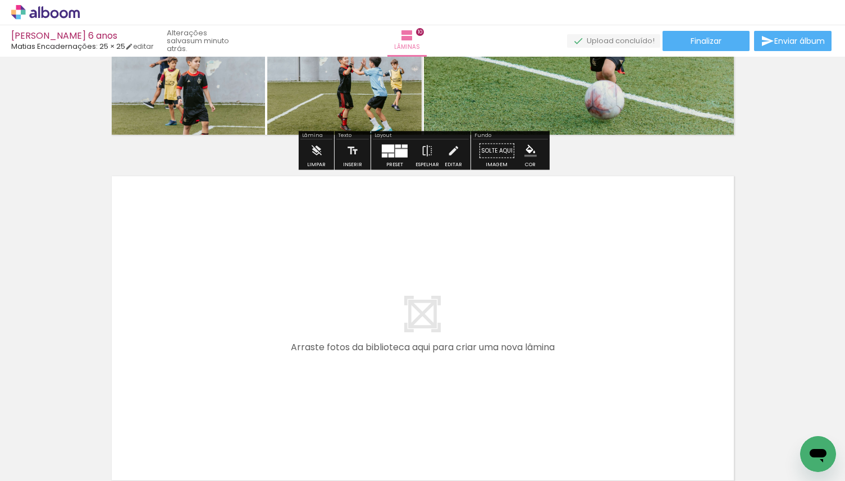
scroll to position [3380, 0]
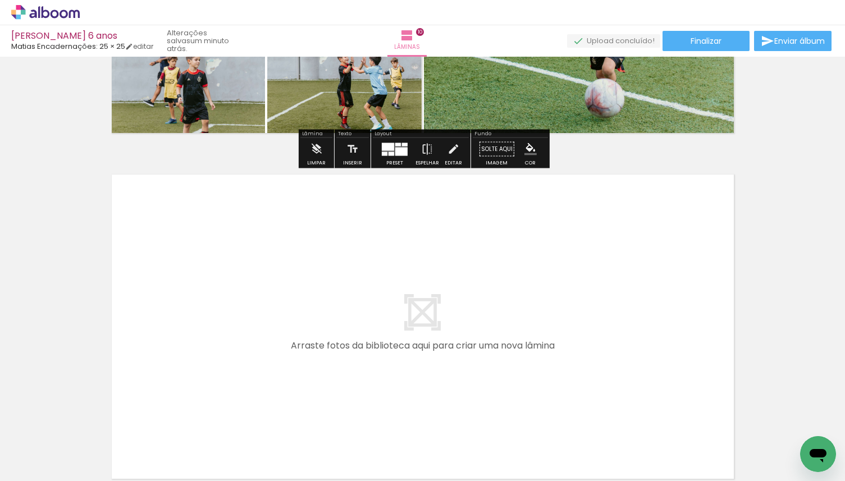
drag, startPoint x: 179, startPoint y: 447, endPoint x: 222, endPoint y: 314, distance: 139.9
click at [222, 314] on quentale-workspace at bounding box center [422, 240] width 845 height 481
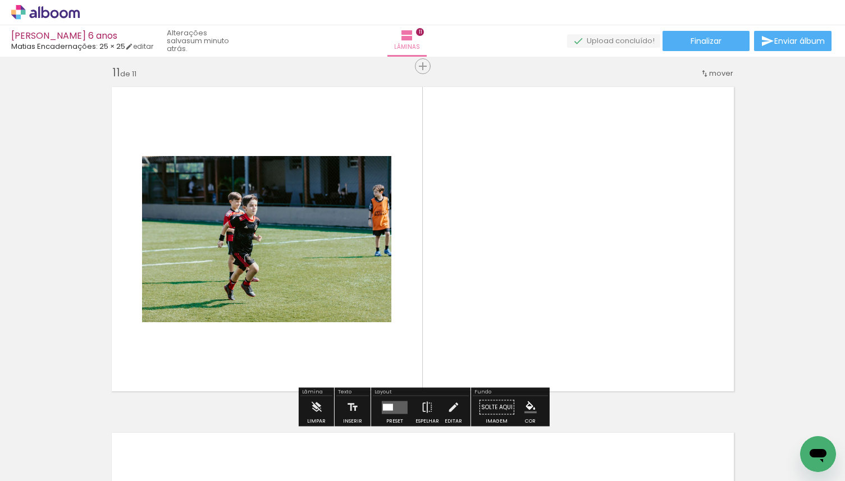
scroll to position [3473, 0]
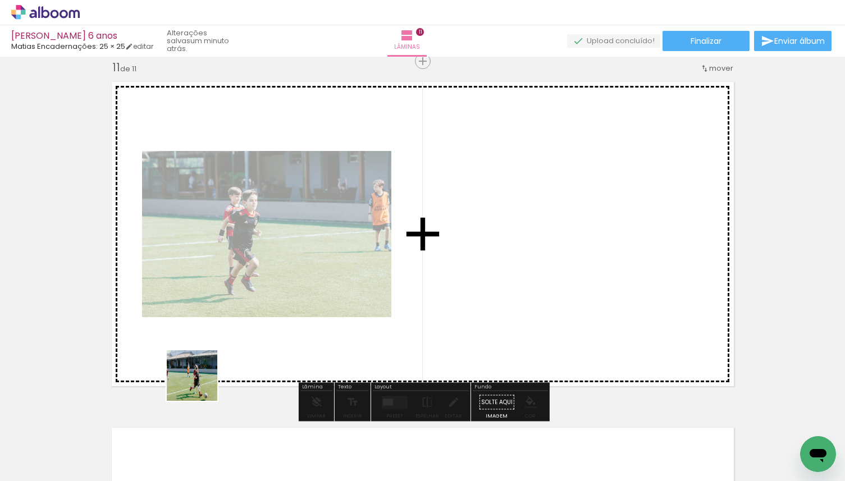
drag, startPoint x: 191, startPoint y: 435, endPoint x: 216, endPoint y: 327, distance: 109.9
click at [216, 327] on quentale-workspace at bounding box center [422, 240] width 845 height 481
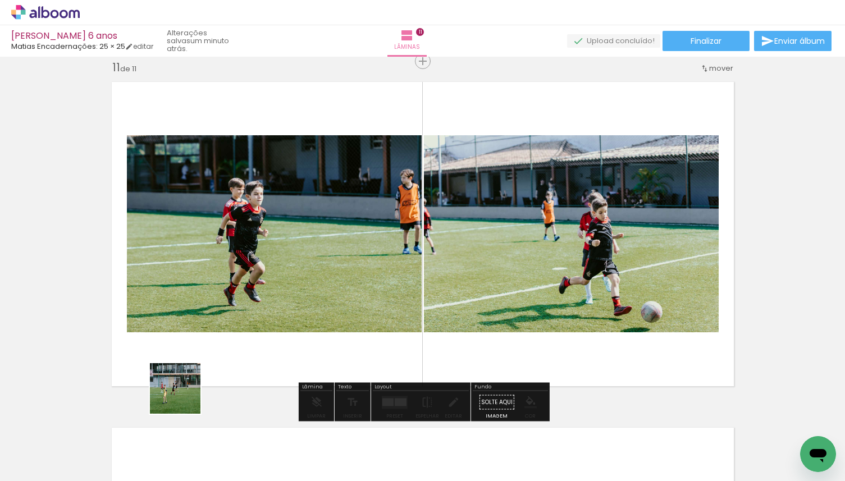
drag, startPoint x: 184, startPoint y: 397, endPoint x: 205, endPoint y: 313, distance: 86.9
click at [205, 313] on quentale-workspace at bounding box center [422, 240] width 845 height 481
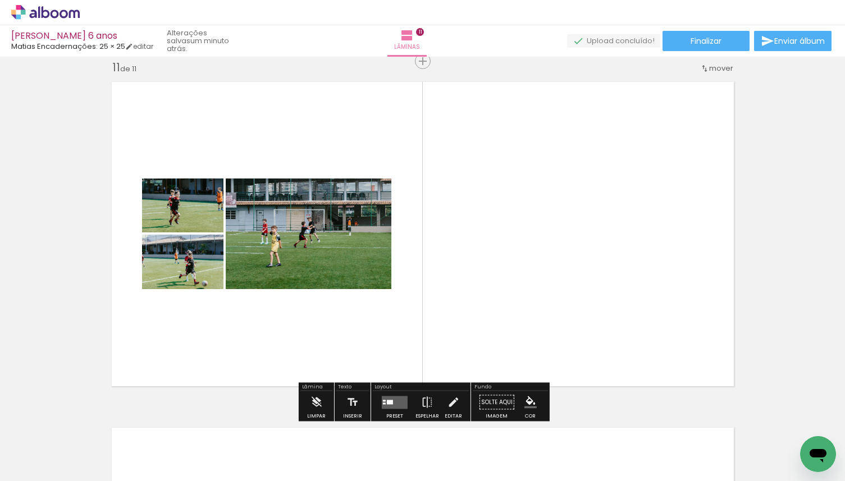
drag, startPoint x: 184, startPoint y: 436, endPoint x: 202, endPoint y: 278, distance: 159.4
click at [202, 279] on quentale-workspace at bounding box center [422, 240] width 845 height 481
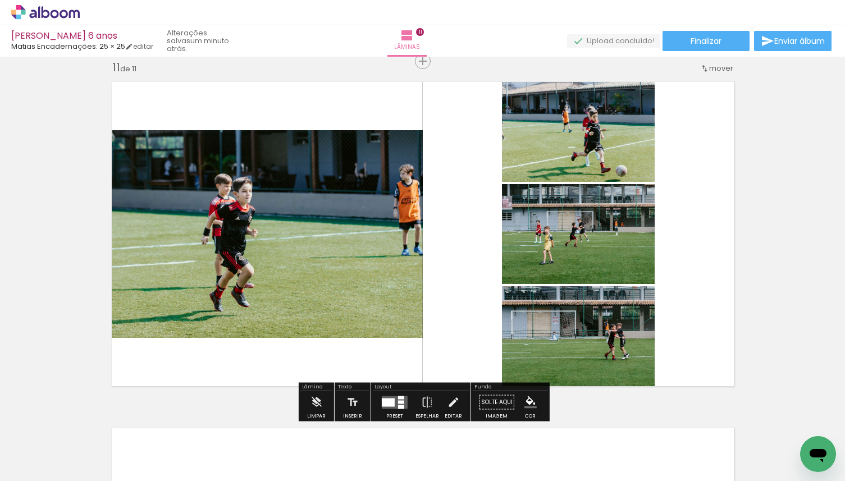
scroll to position [3490, 0]
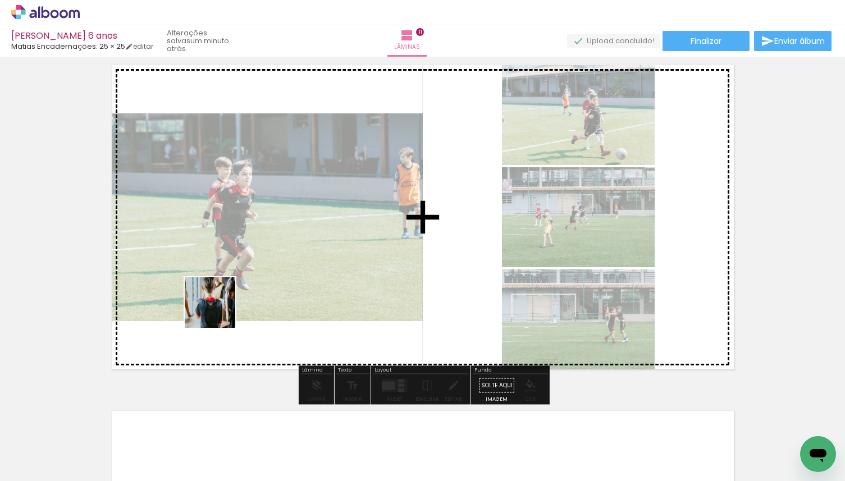
drag, startPoint x: 118, startPoint y: 444, endPoint x: 218, endPoint y: 311, distance: 166.4
click at [218, 311] on quentale-workspace at bounding box center [422, 240] width 845 height 481
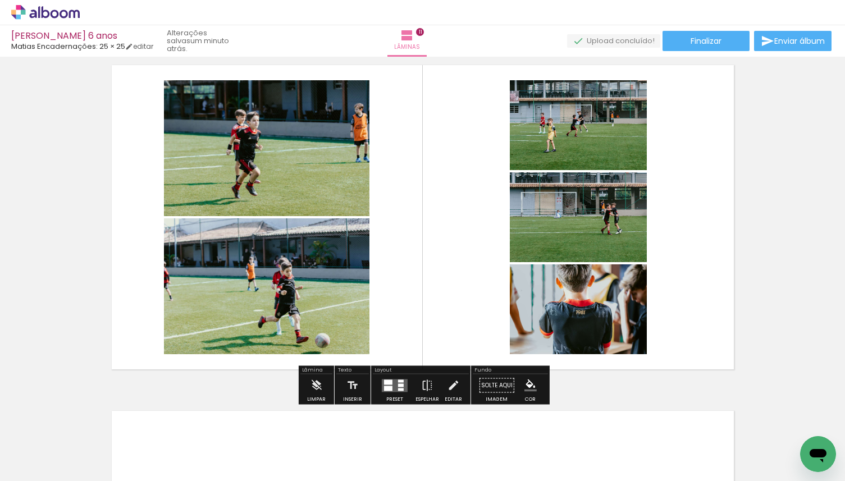
click at [380, 391] on div at bounding box center [395, 386] width 30 height 22
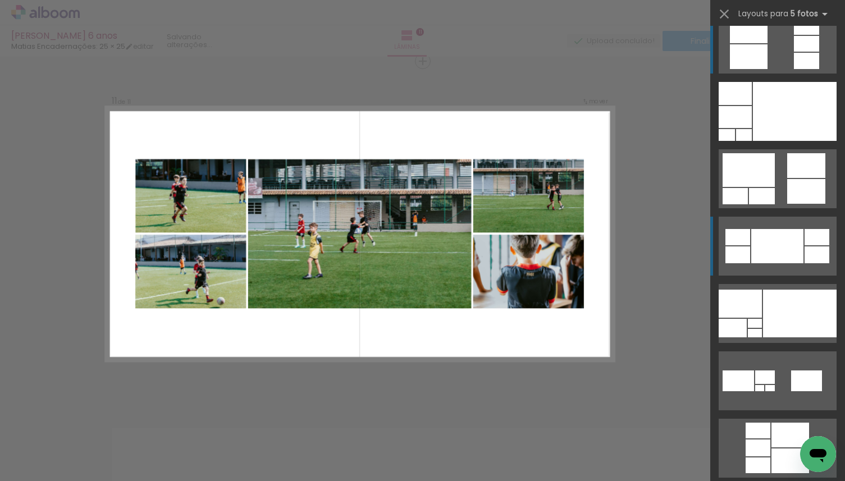
scroll to position [21, 0]
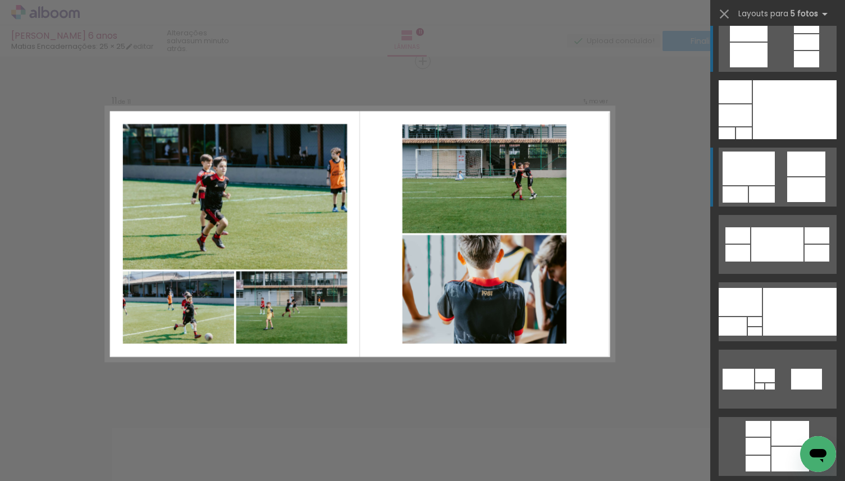
click at [804, 165] on div at bounding box center [806, 164] width 38 height 25
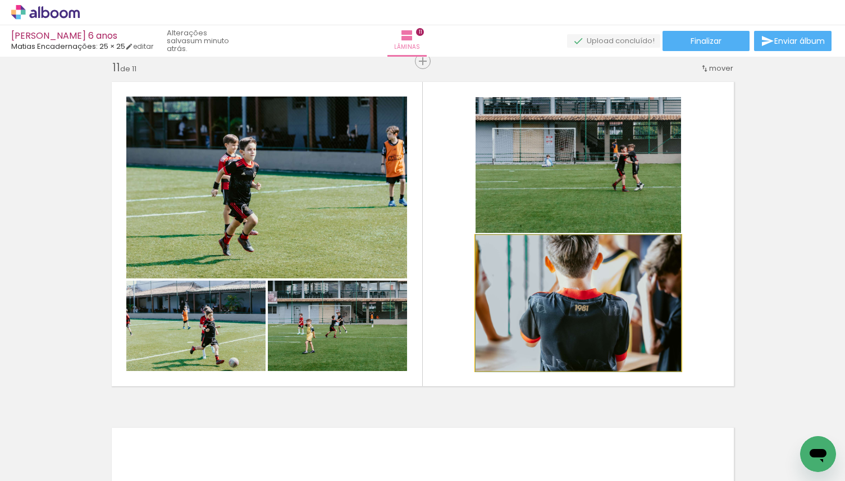
drag, startPoint x: 618, startPoint y: 316, endPoint x: 367, endPoint y: 208, distance: 273.2
click at [0, 0] on slot at bounding box center [0, 0] width 0 height 0
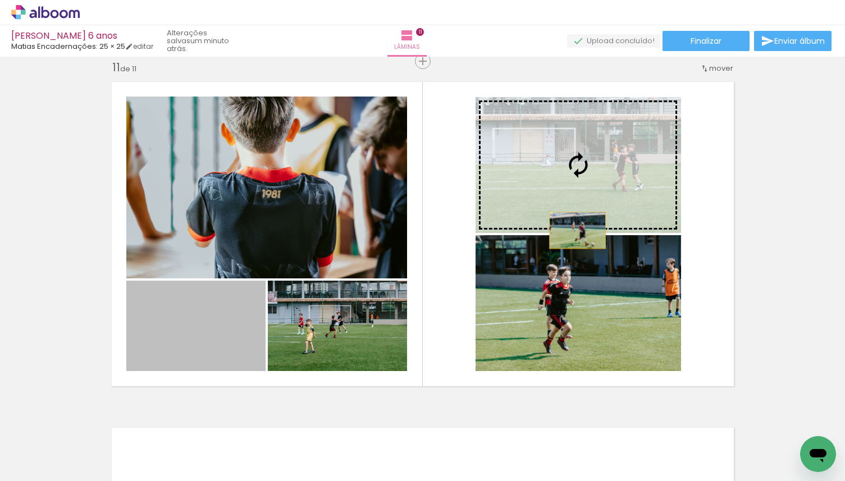
drag, startPoint x: 193, startPoint y: 340, endPoint x: 581, endPoint y: 228, distance: 403.8
click at [0, 0] on slot at bounding box center [0, 0] width 0 height 0
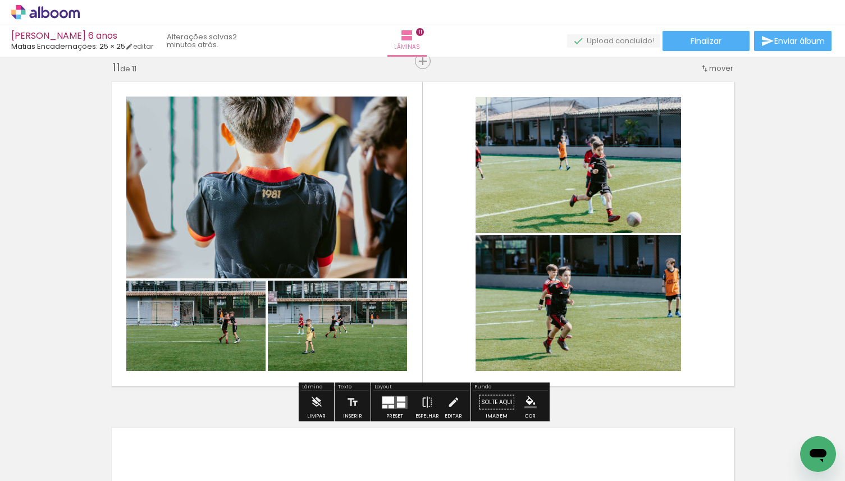
click at [425, 400] on iron-icon at bounding box center [427, 402] width 12 height 22
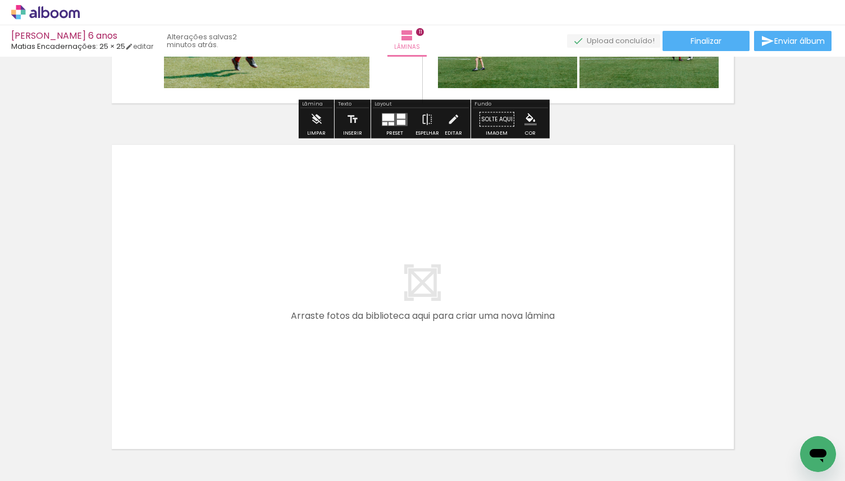
scroll to position [3766, 0]
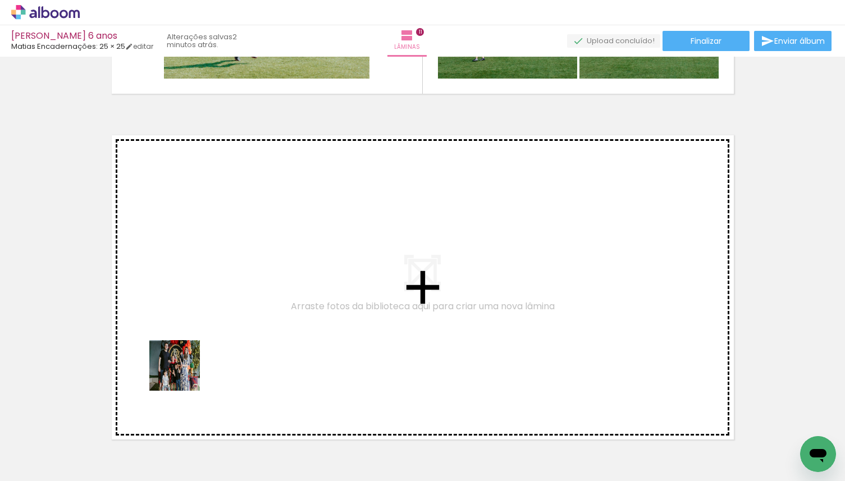
drag, startPoint x: 125, startPoint y: 450, endPoint x: 216, endPoint y: 341, distance: 141.5
click at [216, 341] on quentale-workspace at bounding box center [422, 240] width 845 height 481
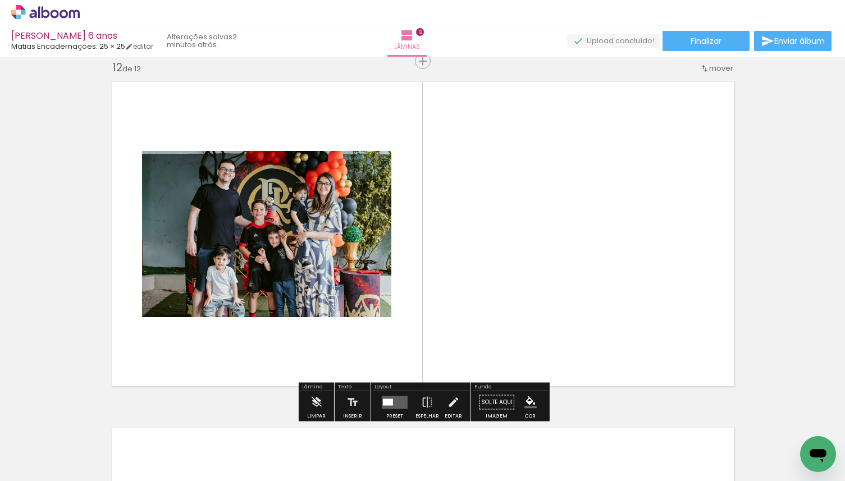
scroll to position [3819, 0]
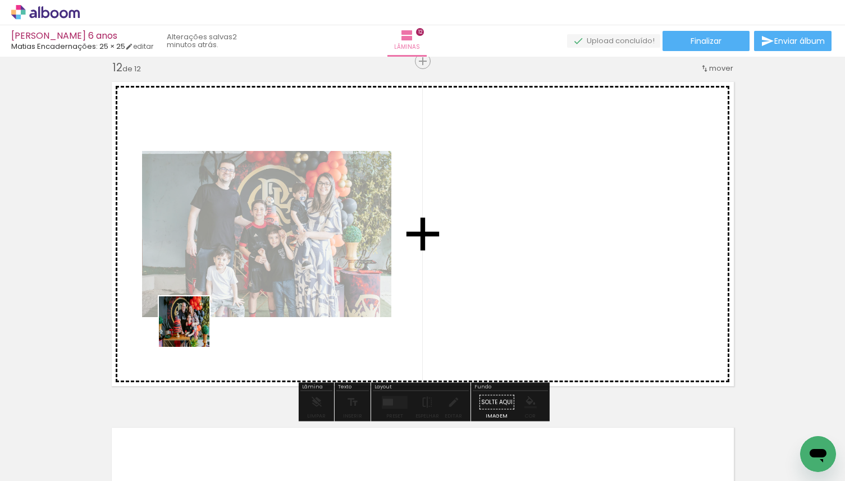
drag, startPoint x: 134, startPoint y: 437, endPoint x: 230, endPoint y: 286, distance: 179.5
click at [229, 286] on quentale-workspace at bounding box center [422, 240] width 845 height 481
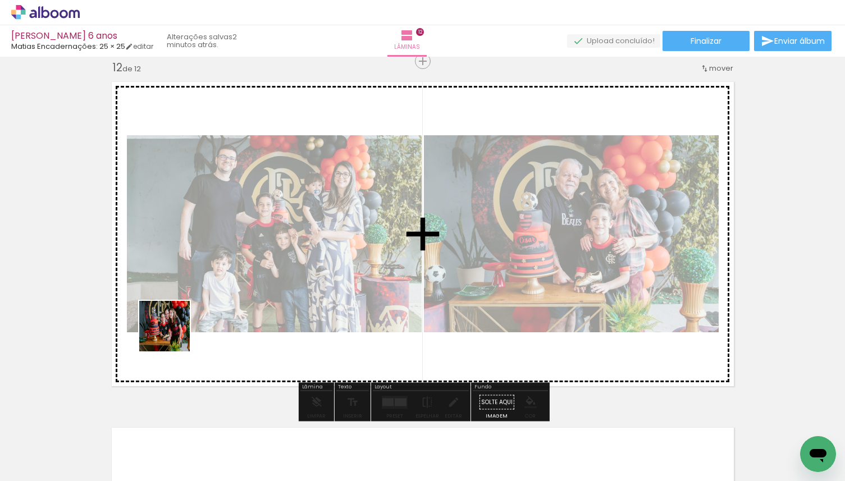
drag, startPoint x: 122, startPoint y: 432, endPoint x: 197, endPoint y: 301, distance: 151.1
click at [197, 301] on quentale-workspace at bounding box center [422, 240] width 845 height 481
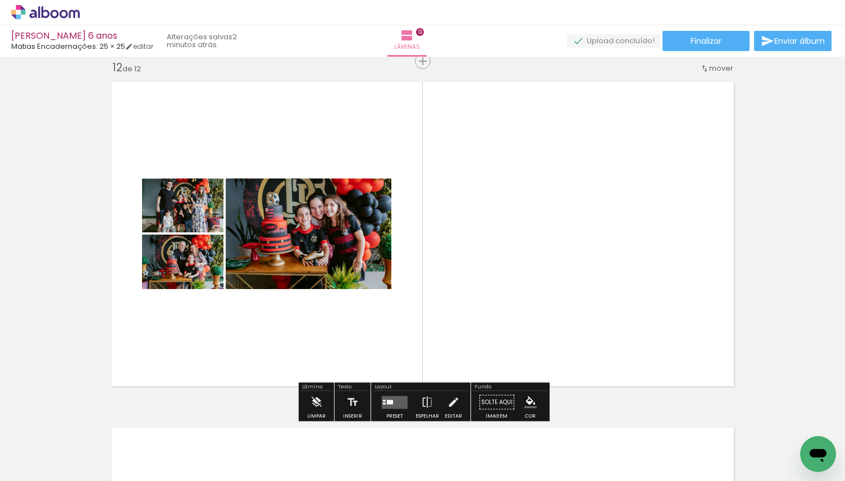
drag, startPoint x: 127, startPoint y: 425, endPoint x: 184, endPoint y: 310, distance: 128.3
click at [183, 311] on quentale-workspace at bounding box center [422, 240] width 845 height 481
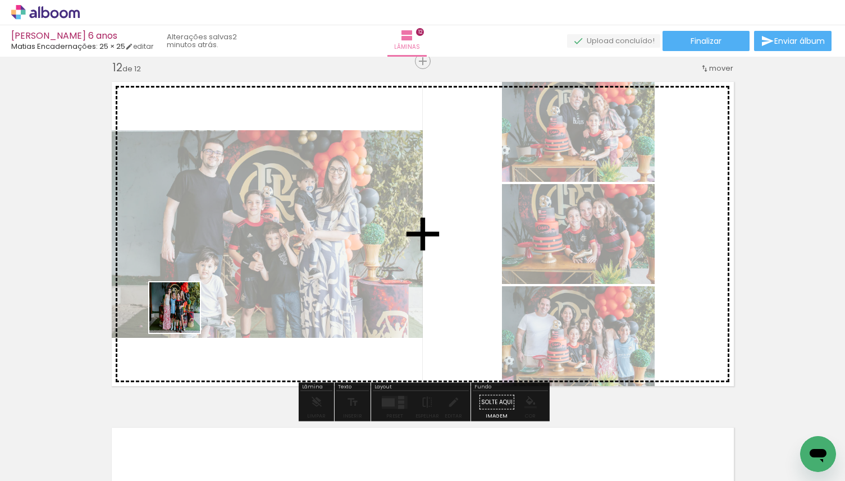
drag, startPoint x: 140, startPoint y: 390, endPoint x: 206, endPoint y: 284, distance: 124.8
click at [206, 284] on quentale-workspace at bounding box center [422, 240] width 845 height 481
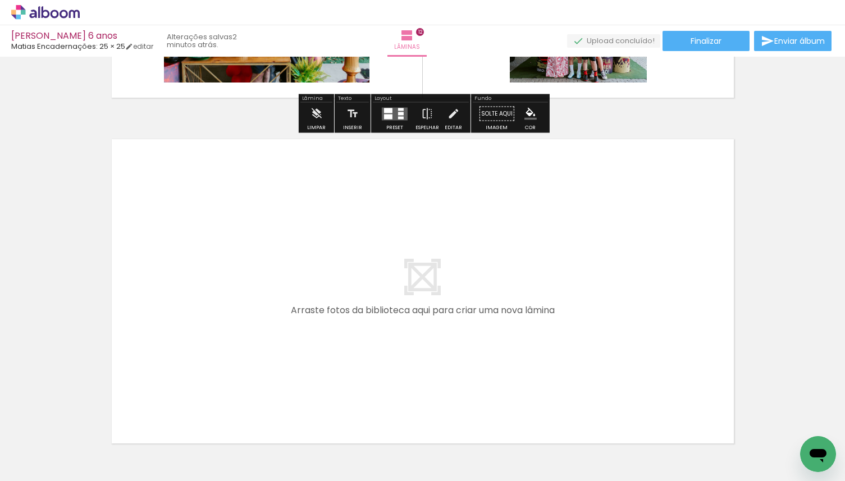
drag, startPoint x: 134, startPoint y: 444, endPoint x: 222, endPoint y: 299, distance: 170.4
click at [222, 299] on quentale-workspace at bounding box center [422, 240] width 845 height 481
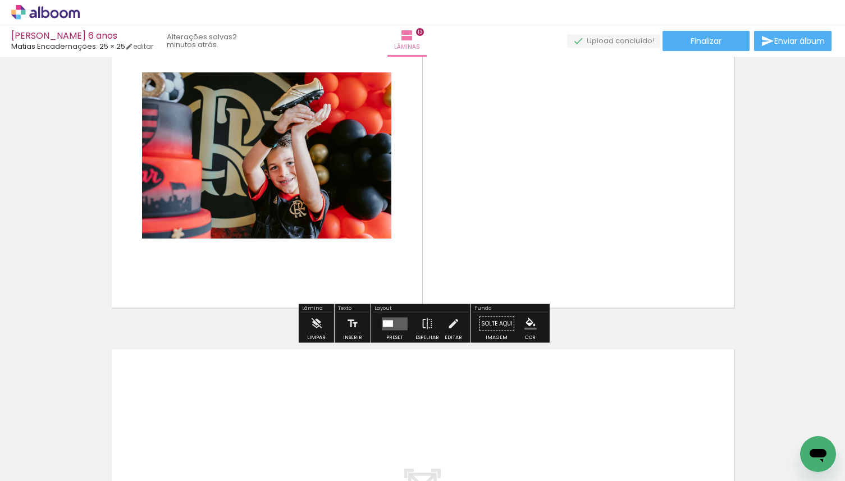
scroll to position [4245, 0]
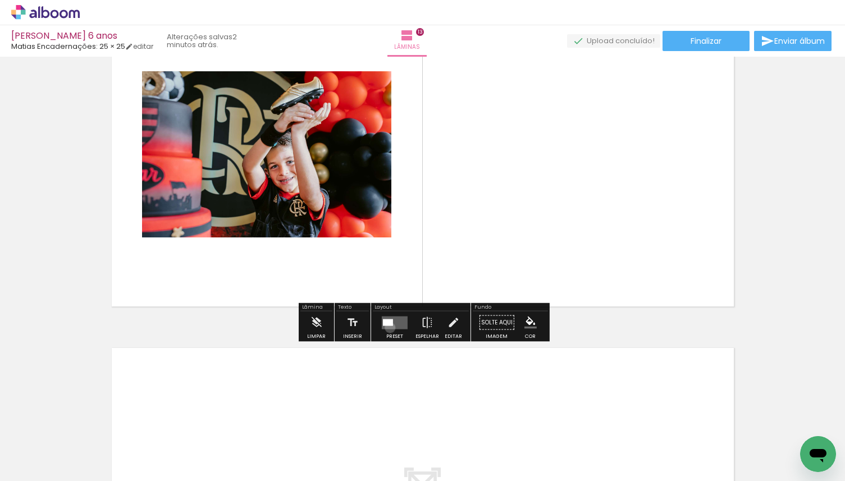
click at [387, 327] on quentale-layouter at bounding box center [395, 322] width 26 height 13
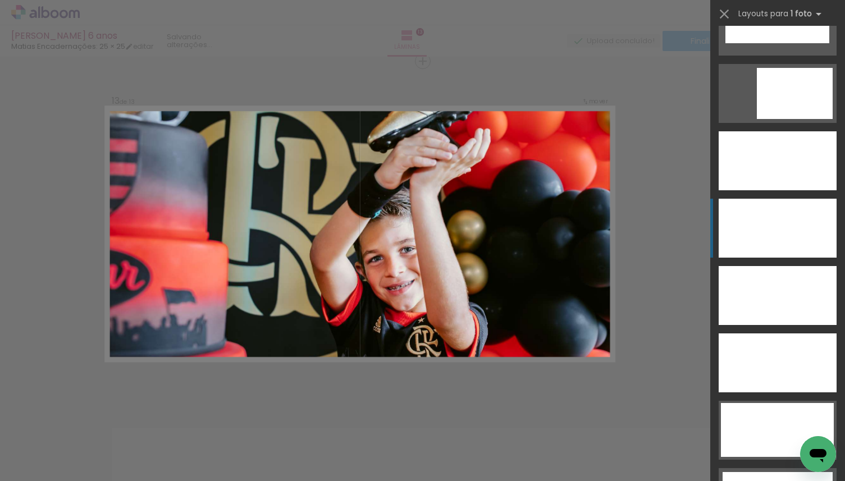
scroll to position [3151, 0]
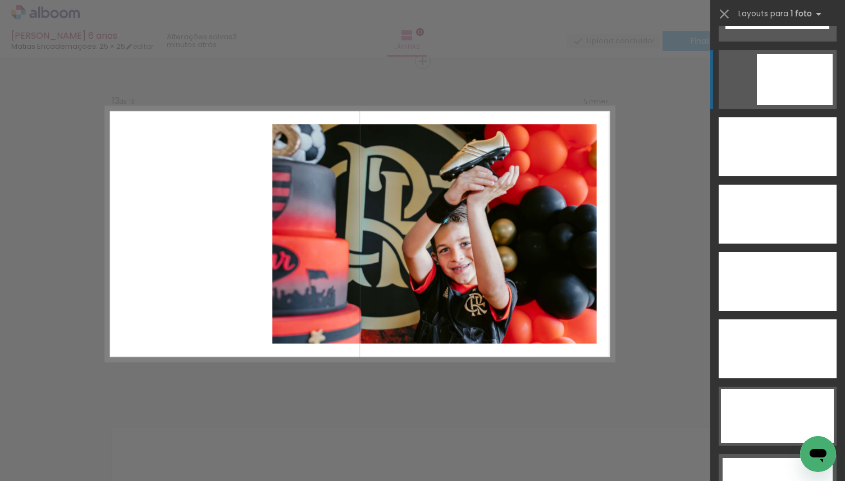
click at [801, 75] on div at bounding box center [795, 79] width 76 height 51
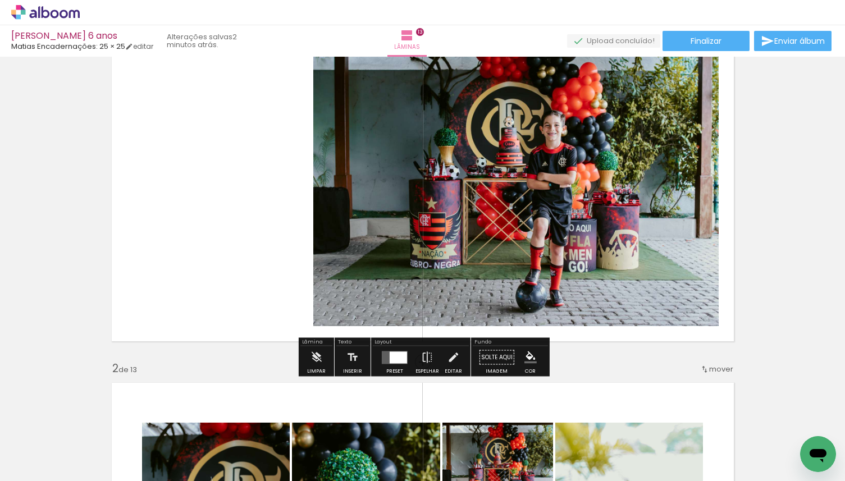
scroll to position [67, 0]
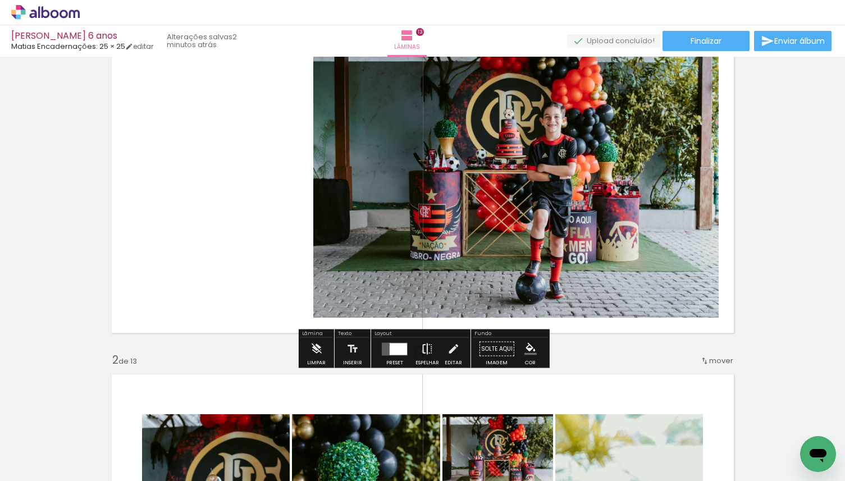
click at [421, 352] on iron-icon at bounding box center [427, 349] width 12 height 22
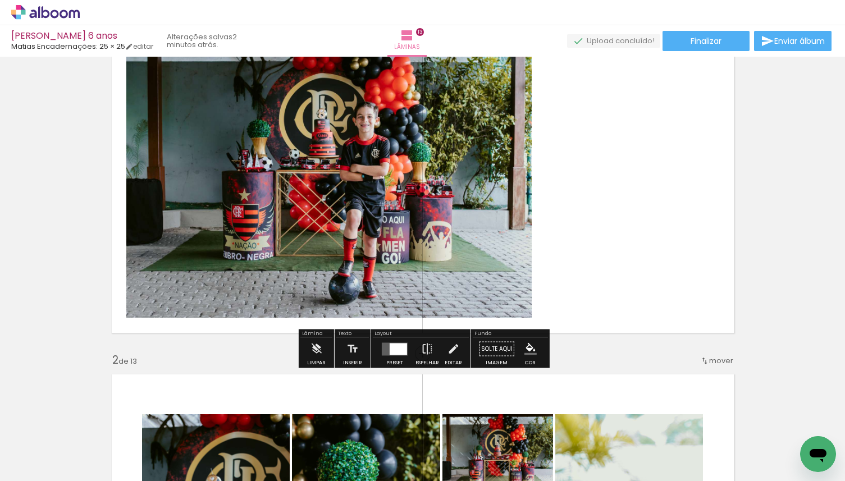
click at [421, 352] on iron-icon at bounding box center [427, 349] width 12 height 22
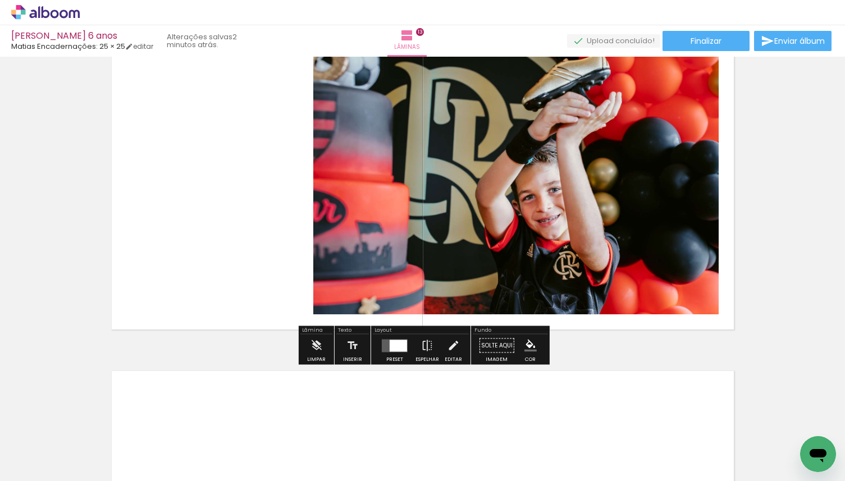
scroll to position [4263, 0]
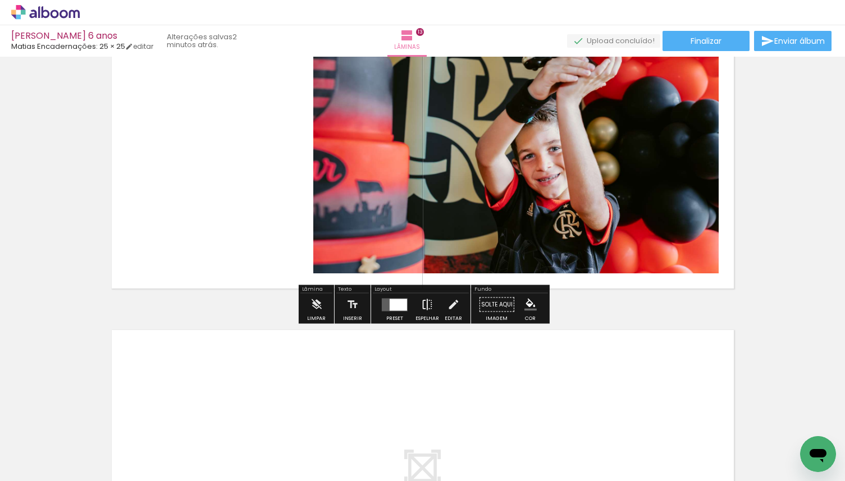
click at [421, 307] on iron-icon at bounding box center [427, 305] width 12 height 22
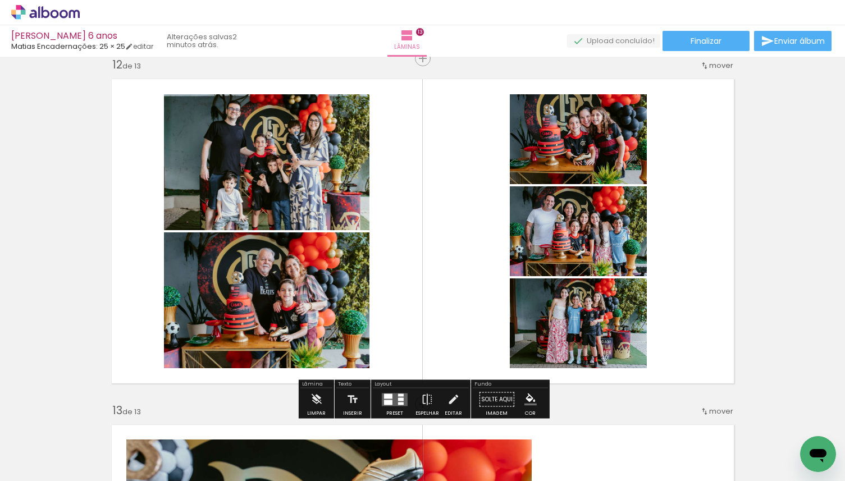
scroll to position [3821, 0]
click at [392, 397] on quentale-layouter at bounding box center [395, 400] width 26 height 13
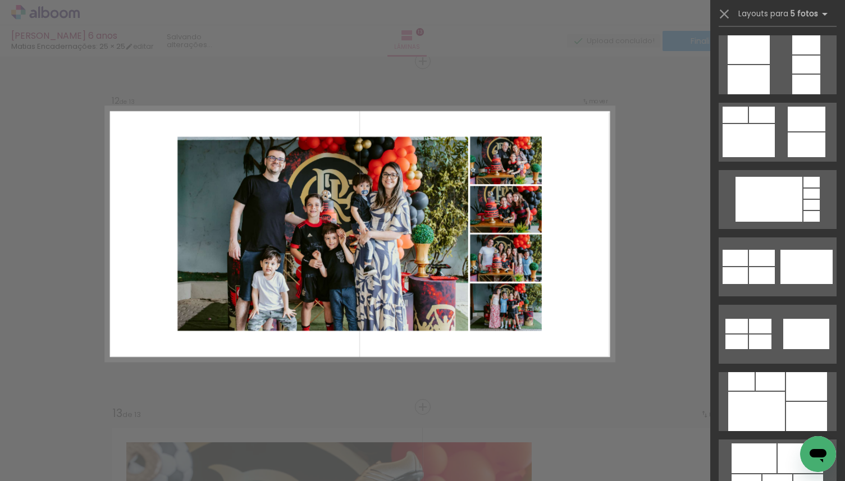
scroll to position [947, 0]
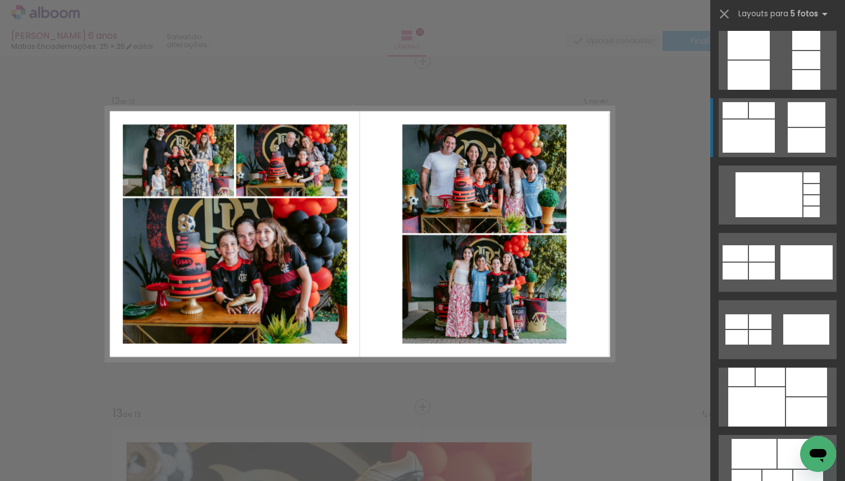
click at [795, 140] on div at bounding box center [807, 140] width 38 height 25
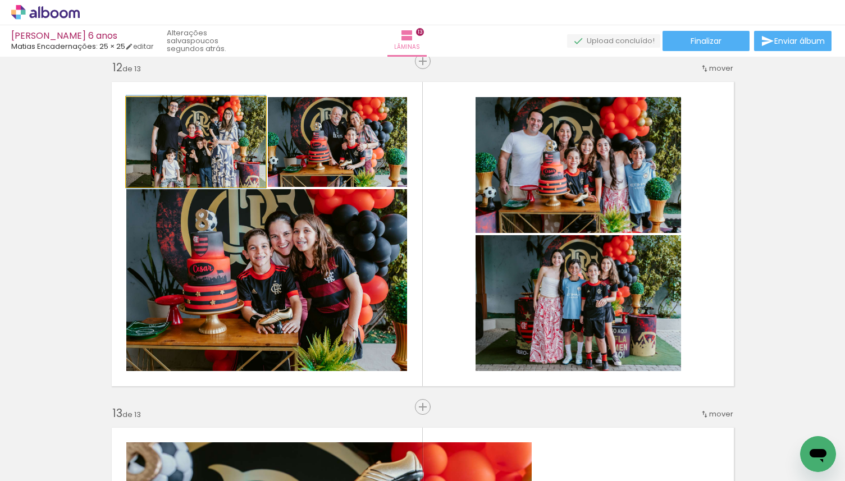
drag, startPoint x: 202, startPoint y: 161, endPoint x: 218, endPoint y: 251, distance: 91.4
click at [0, 0] on slot at bounding box center [0, 0] width 0 height 0
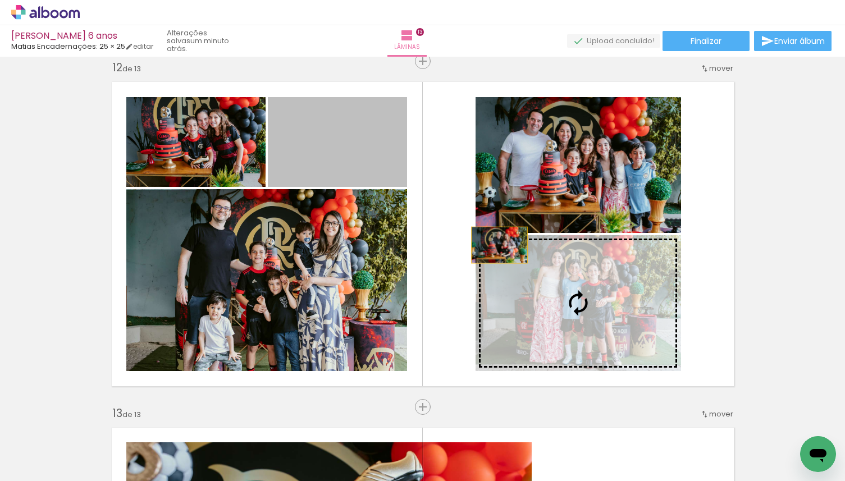
drag, startPoint x: 337, startPoint y: 148, endPoint x: 530, endPoint y: 266, distance: 225.8
click at [0, 0] on slot at bounding box center [0, 0] width 0 height 0
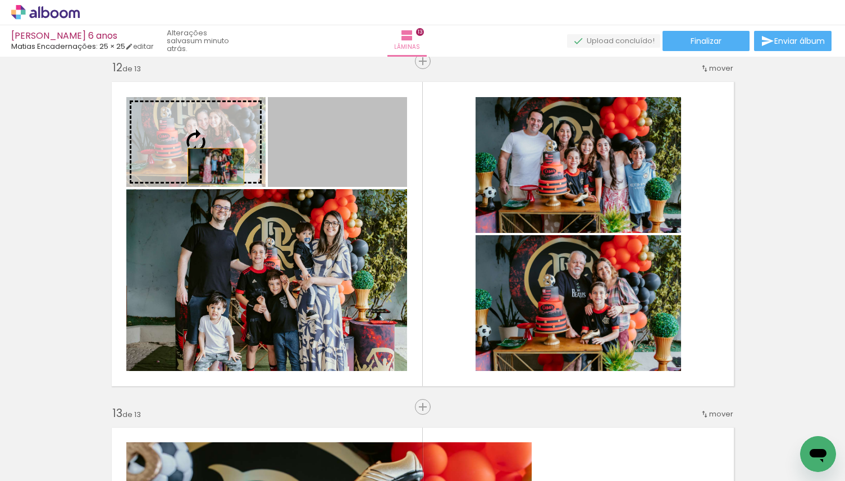
drag, startPoint x: 357, startPoint y: 166, endPoint x: 185, endPoint y: 163, distance: 172.4
click at [0, 0] on slot at bounding box center [0, 0] width 0 height 0
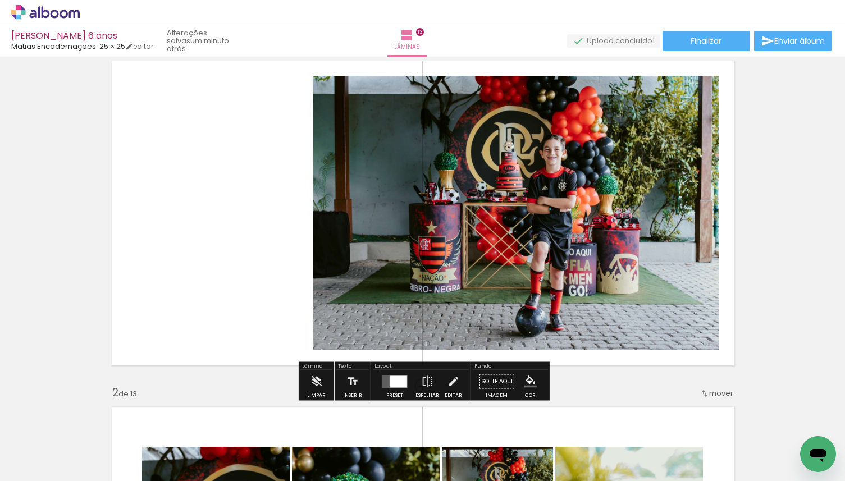
scroll to position [36, 0]
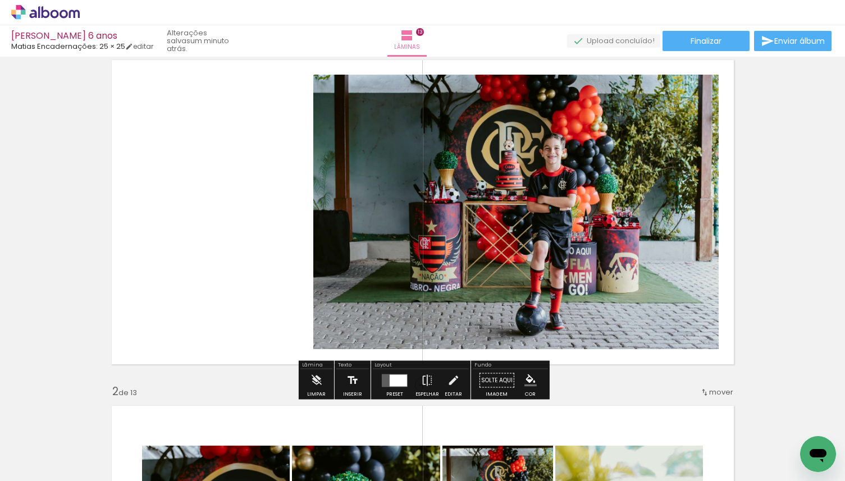
click at [350, 380] on iron-icon at bounding box center [352, 380] width 12 height 22
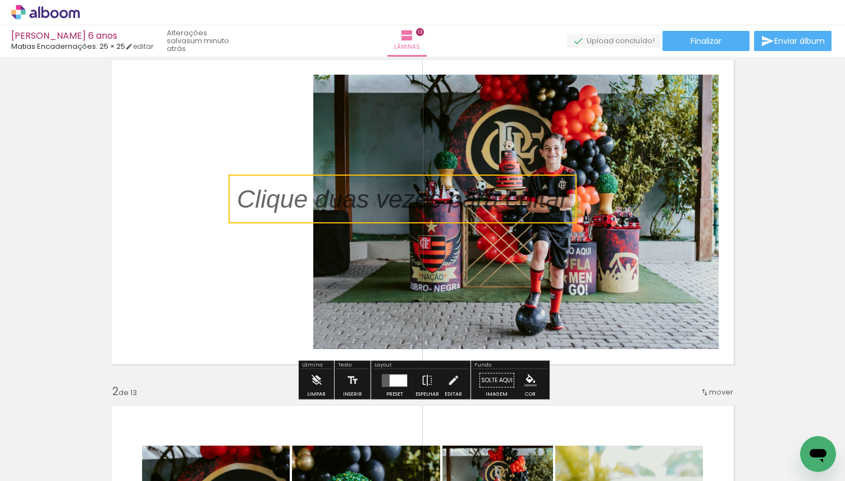
click at [348, 209] on quentale-selection at bounding box center [403, 199] width 348 height 49
type input "Sans Serif"
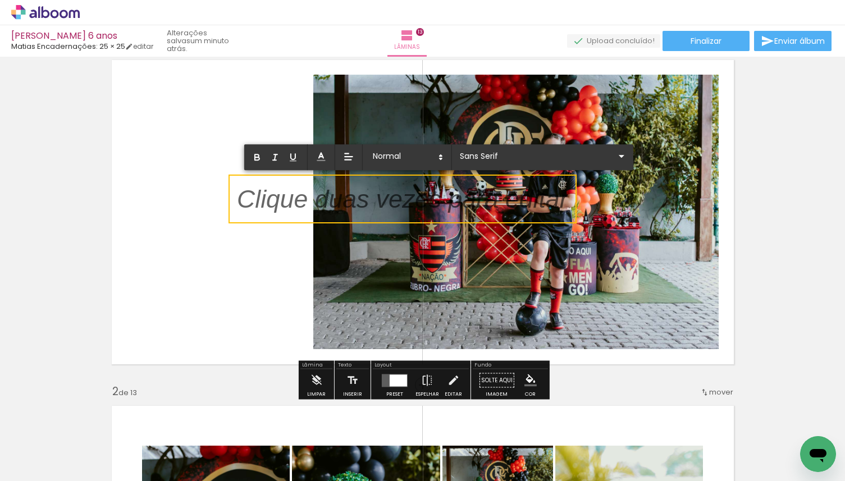
click at [348, 209] on p at bounding box center [402, 205] width 331 height 35
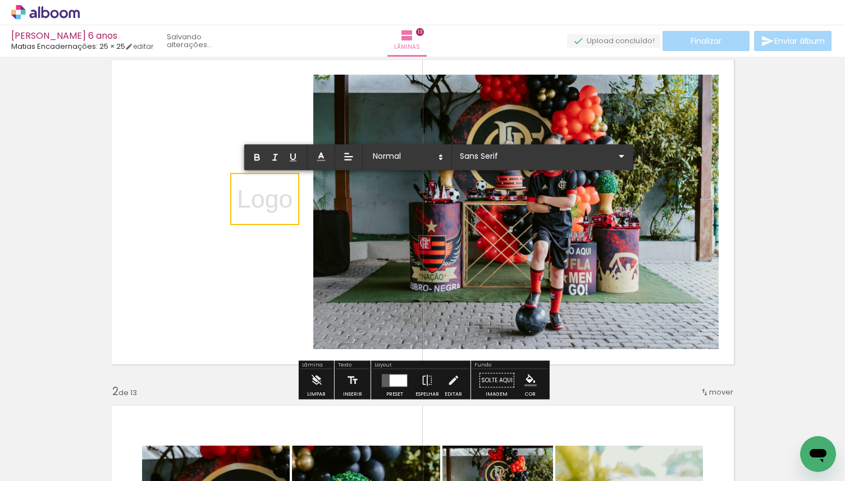
click at [309, 258] on quentale-layouter at bounding box center [423, 212] width 636 height 318
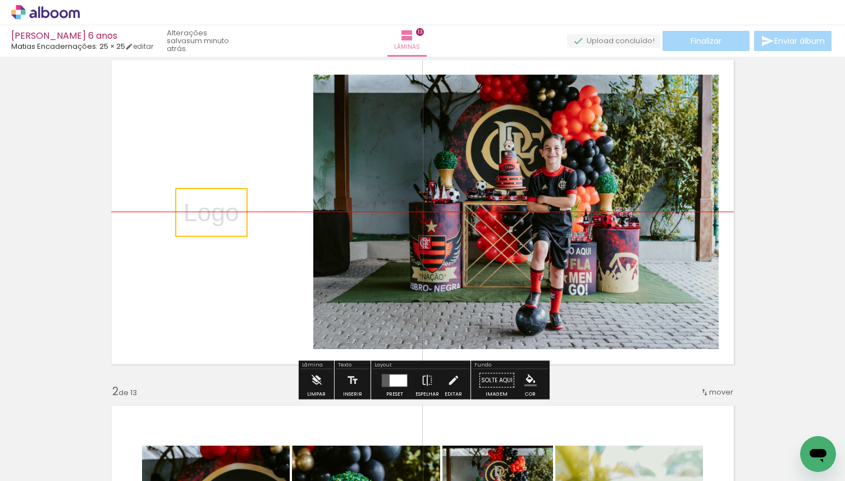
drag, startPoint x: 263, startPoint y: 194, endPoint x: 210, endPoint y: 204, distance: 54.3
click at [210, 204] on quentale-selection at bounding box center [211, 212] width 72 height 49
click at [239, 269] on quentale-layouter at bounding box center [423, 212] width 636 height 318
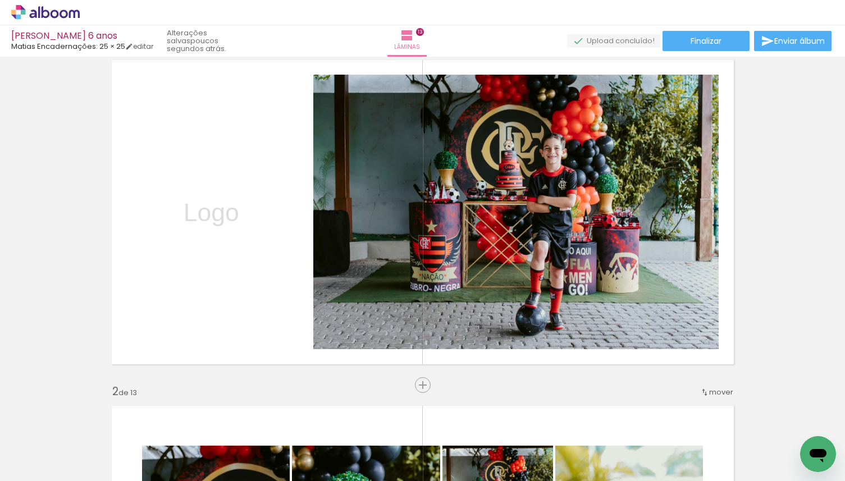
scroll to position [947, 0]
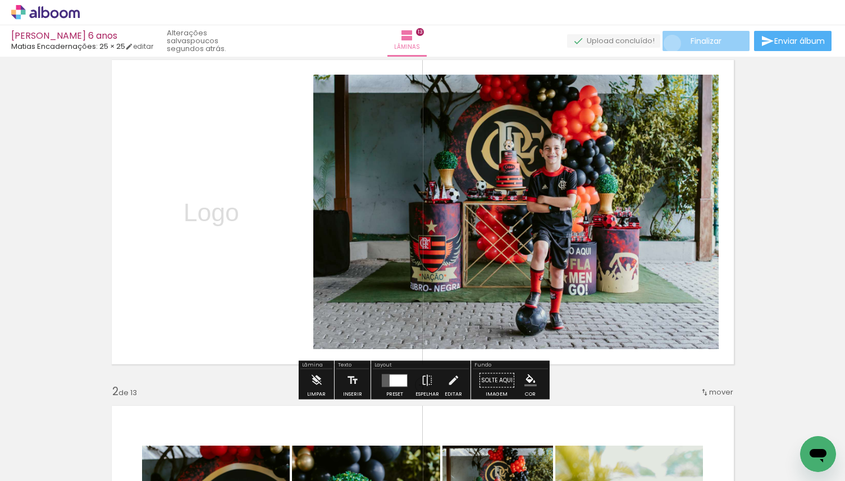
click at [668, 43] on paper-button "Finalizar" at bounding box center [706, 41] width 87 height 20
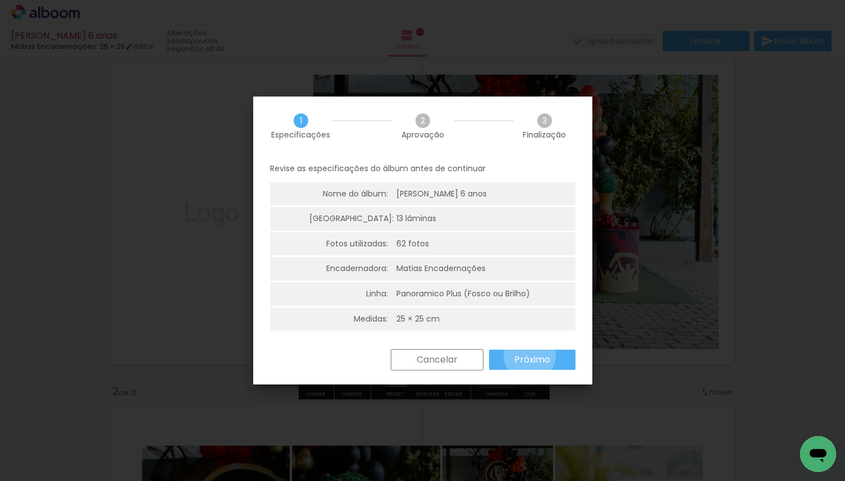
click at [0, 0] on slot "Próximo" at bounding box center [0, 0] width 0 height 0
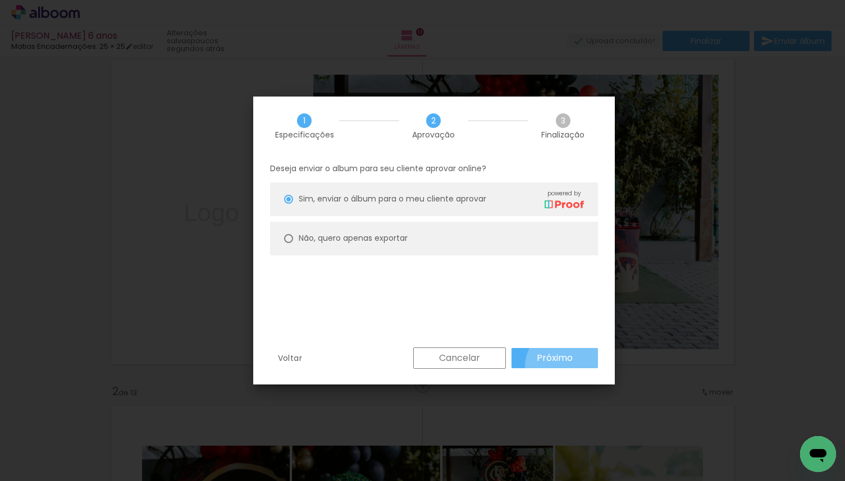
click at [564, 366] on paper-button "Próximo" at bounding box center [555, 358] width 86 height 20
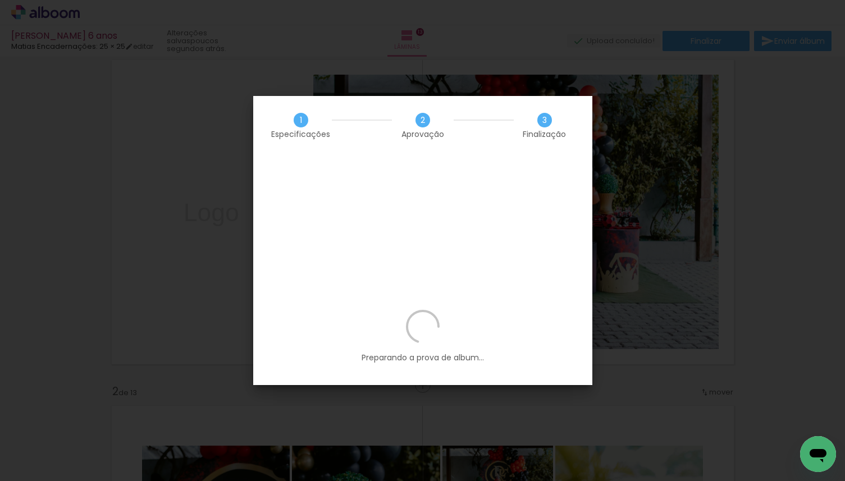
click at [431, 59] on iron-overlay-backdrop at bounding box center [422, 240] width 845 height 481
click at [327, 310] on div "Preparando a prova de album..." at bounding box center [422, 347] width 339 height 75
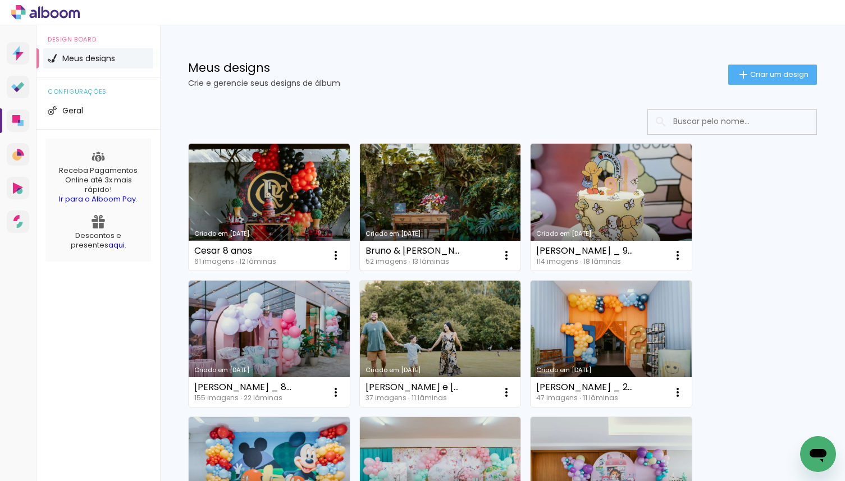
click at [427, 188] on link "Criado em [DATE]" at bounding box center [440, 207] width 161 height 127
